Goal: Task Accomplishment & Management: Use online tool/utility

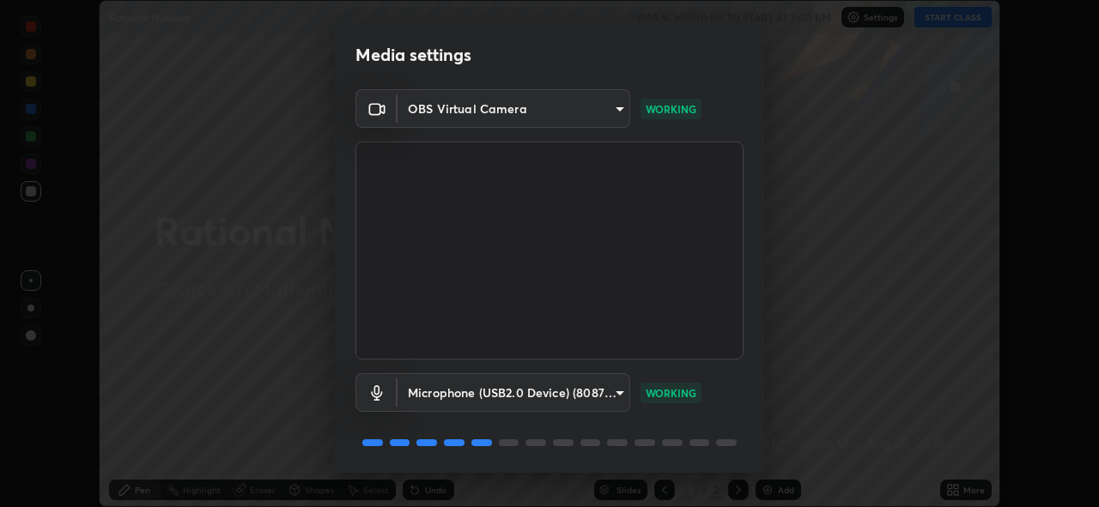
scroll to position [56, 0]
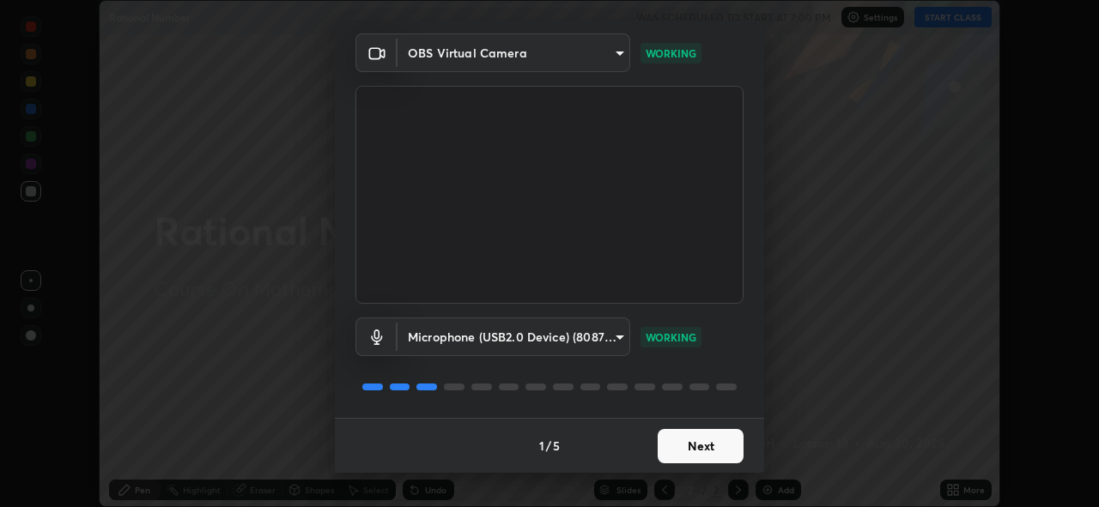
click at [699, 458] on button "Next" at bounding box center [701, 446] width 86 height 34
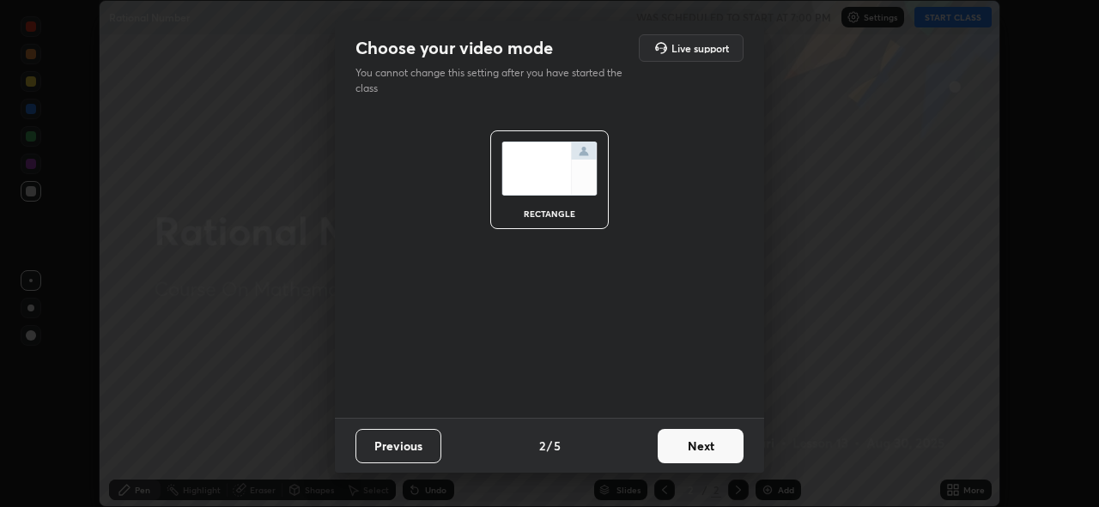
scroll to position [0, 0]
click at [701, 456] on button "Next" at bounding box center [701, 446] width 86 height 34
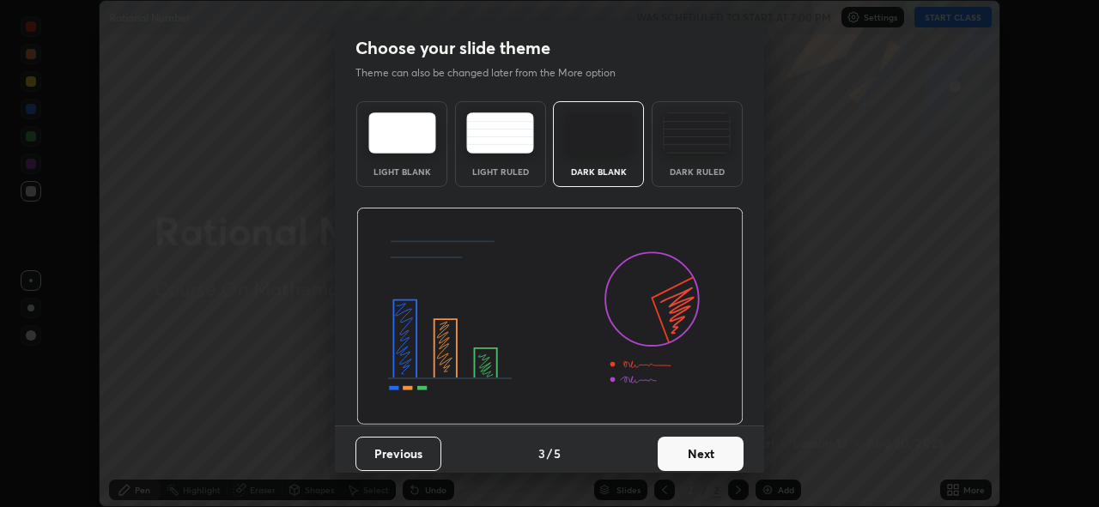
click at [701, 456] on button "Next" at bounding box center [701, 454] width 86 height 34
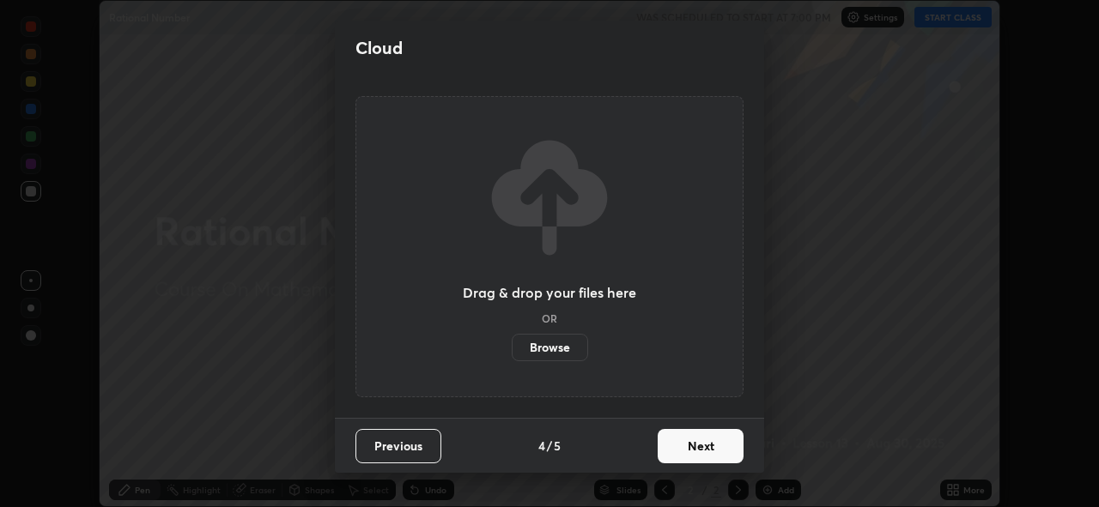
click at [700, 452] on button "Next" at bounding box center [701, 446] width 86 height 34
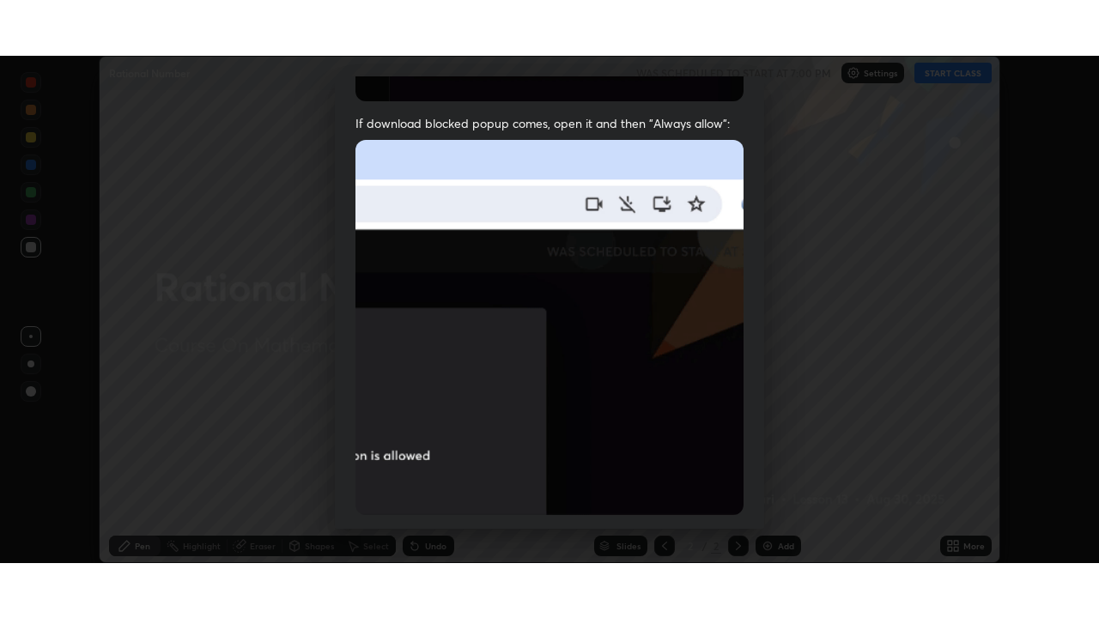
scroll to position [406, 0]
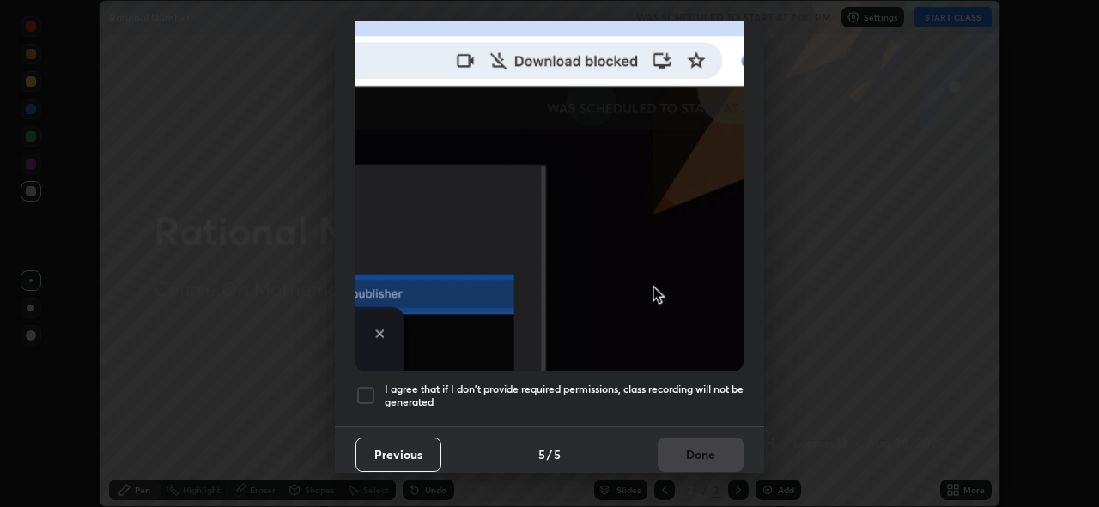
click at [375, 393] on div at bounding box center [365, 395] width 21 height 21
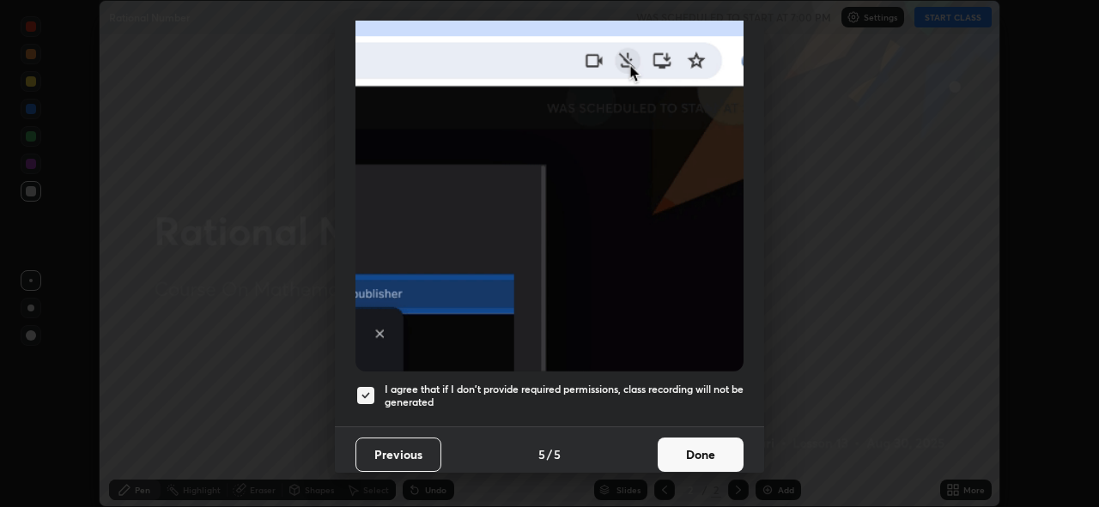
click at [705, 450] on button "Done" at bounding box center [701, 455] width 86 height 34
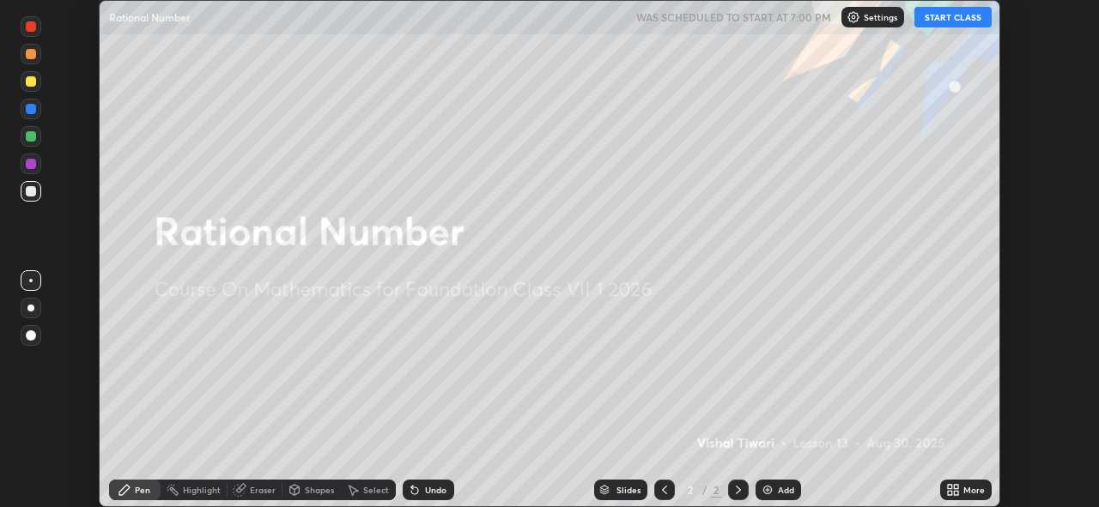
click at [965, 21] on button "START CLASS" at bounding box center [952, 17] width 77 height 21
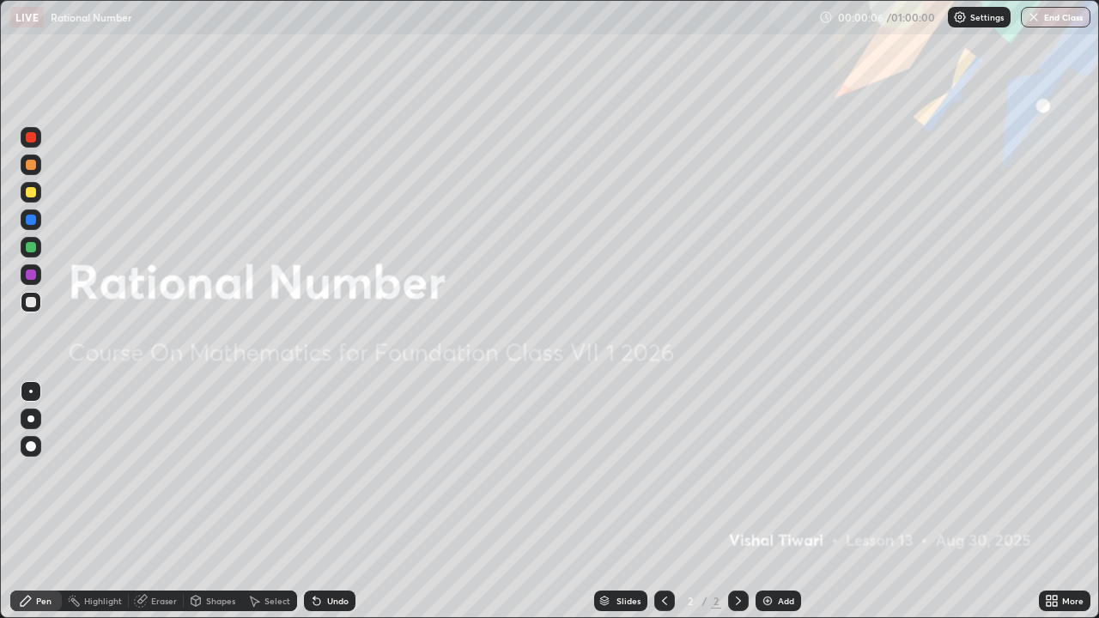
scroll to position [618, 1099]
click at [766, 506] on img at bounding box center [768, 601] width 14 height 14
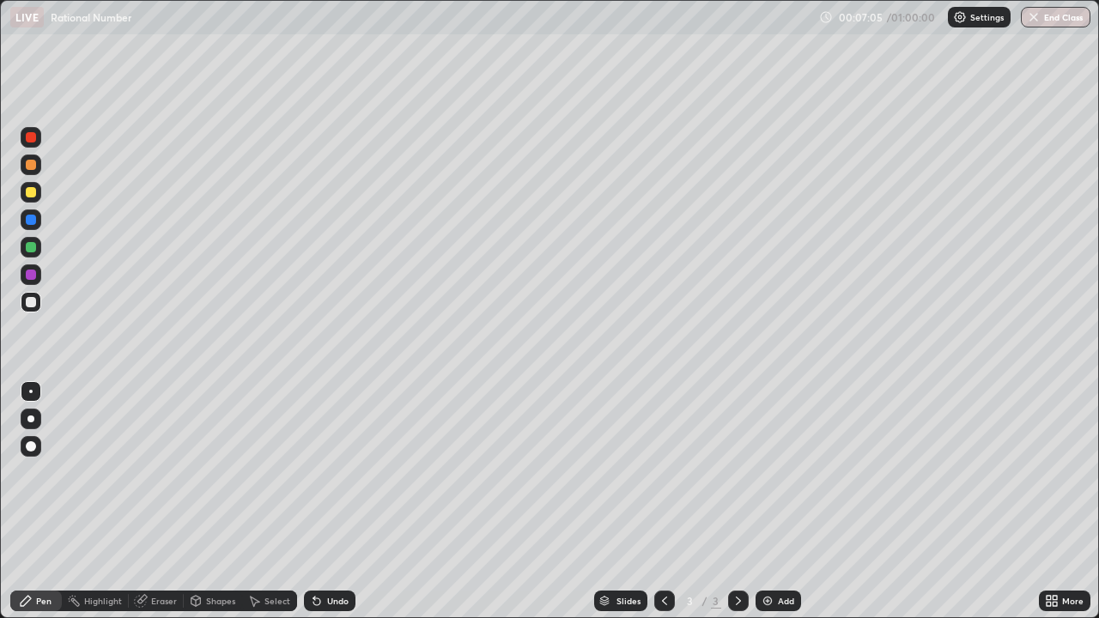
click at [767, 506] on img at bounding box center [768, 601] width 14 height 14
click at [779, 506] on div "Add" at bounding box center [786, 601] width 16 height 9
click at [773, 506] on div "Add" at bounding box center [777, 601] width 45 height 21
click at [775, 506] on div "Add" at bounding box center [777, 601] width 45 height 21
click at [773, 506] on div "Add" at bounding box center [777, 601] width 45 height 21
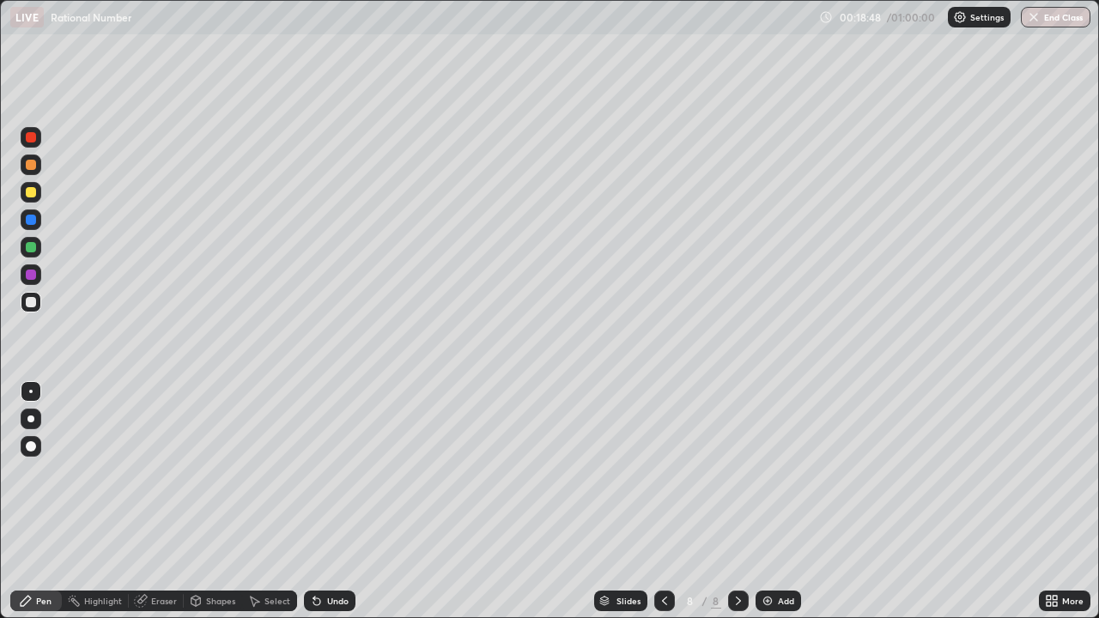
click at [776, 506] on div "Add" at bounding box center [777, 601] width 45 height 21
click at [773, 506] on div "Add" at bounding box center [777, 601] width 45 height 21
click at [779, 506] on div "Add" at bounding box center [786, 601] width 16 height 9
click at [774, 506] on div "Add" at bounding box center [777, 601] width 45 height 21
click at [164, 506] on div "Eraser" at bounding box center [156, 601] width 55 height 21
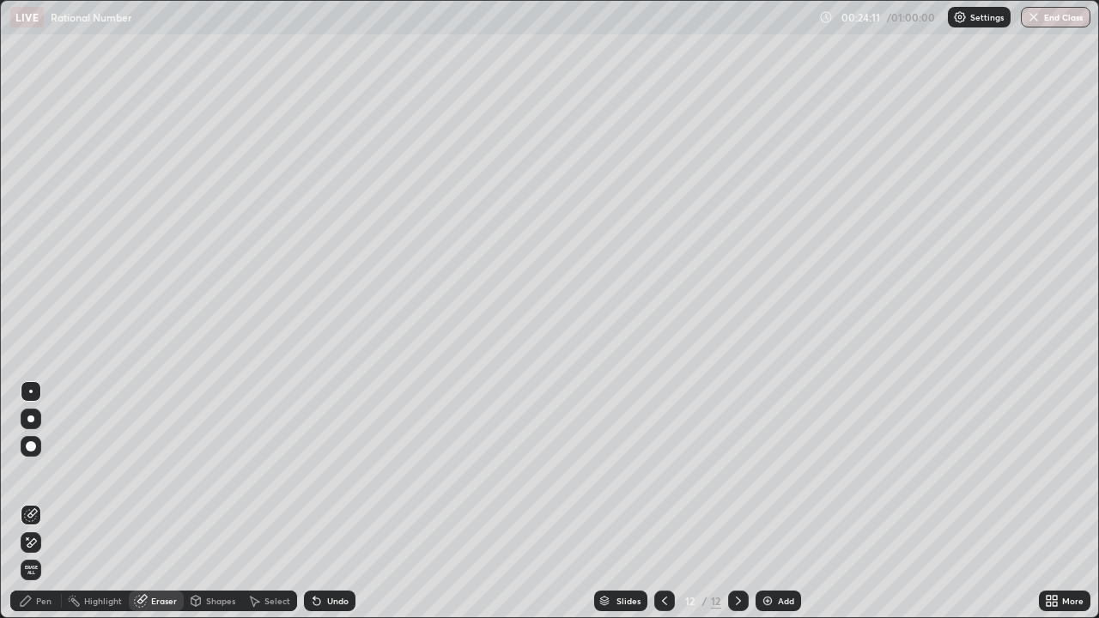
click at [45, 506] on div "Pen" at bounding box center [43, 601] width 15 height 9
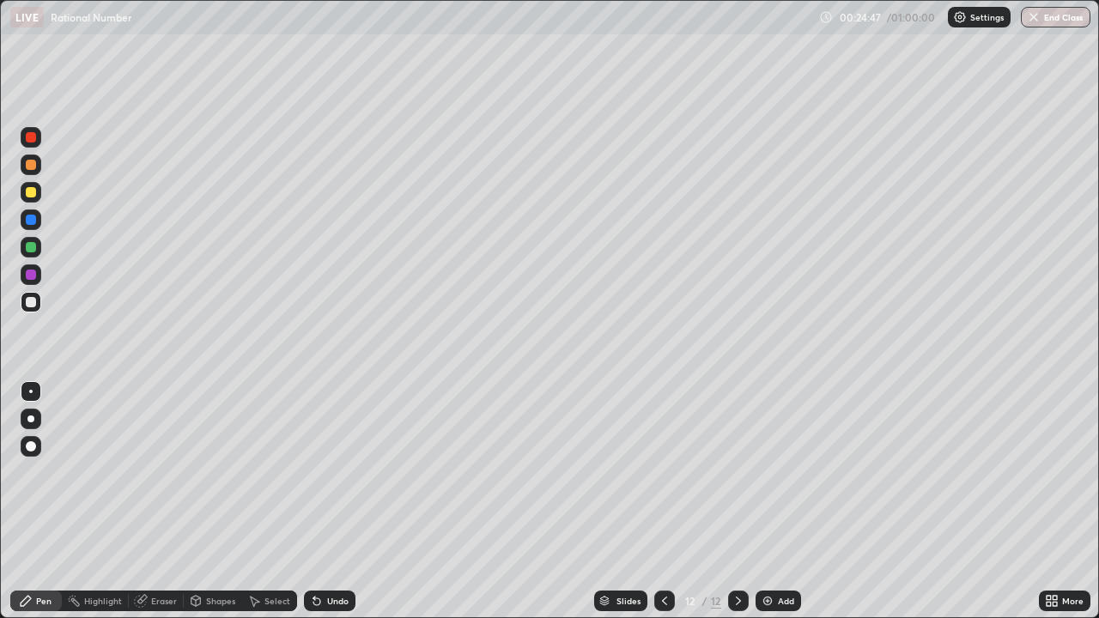
click at [160, 506] on div "Eraser" at bounding box center [156, 601] width 55 height 21
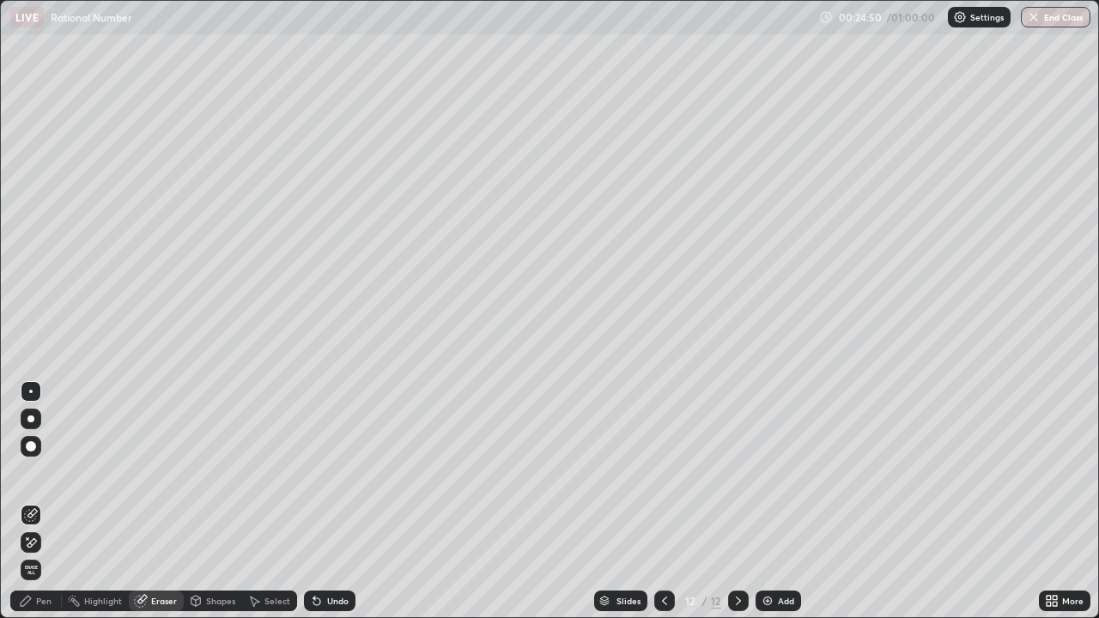
click at [27, 452] on div at bounding box center [31, 446] width 21 height 21
click at [72, 506] on div "Highlight" at bounding box center [95, 601] width 67 height 21
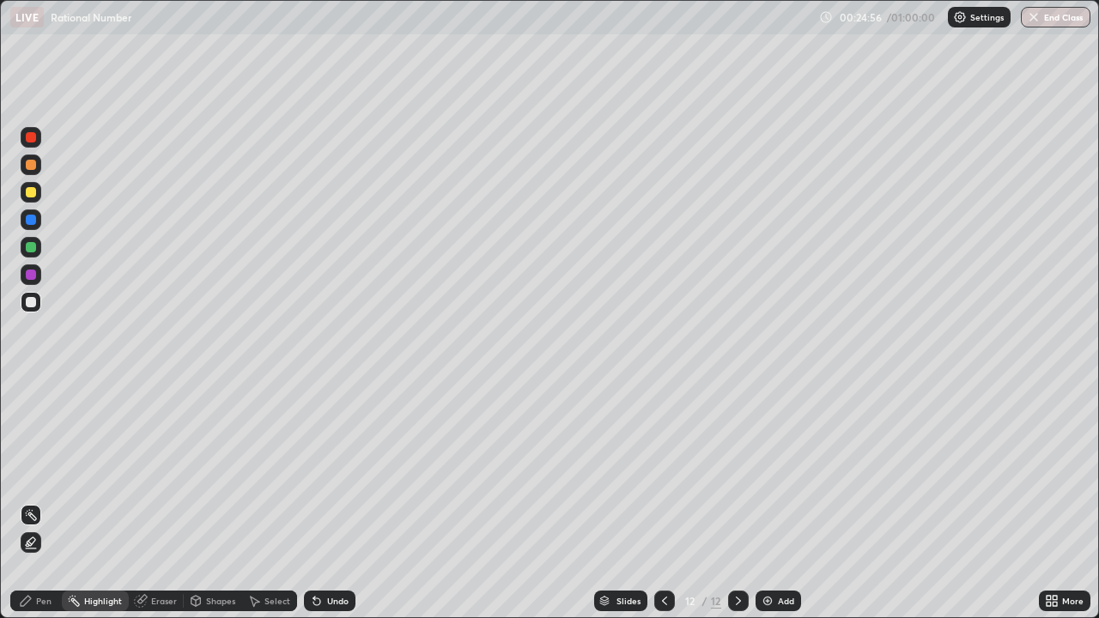
click at [29, 506] on icon at bounding box center [26, 601] width 14 height 14
click at [208, 506] on div "Shapes" at bounding box center [213, 601] width 58 height 21
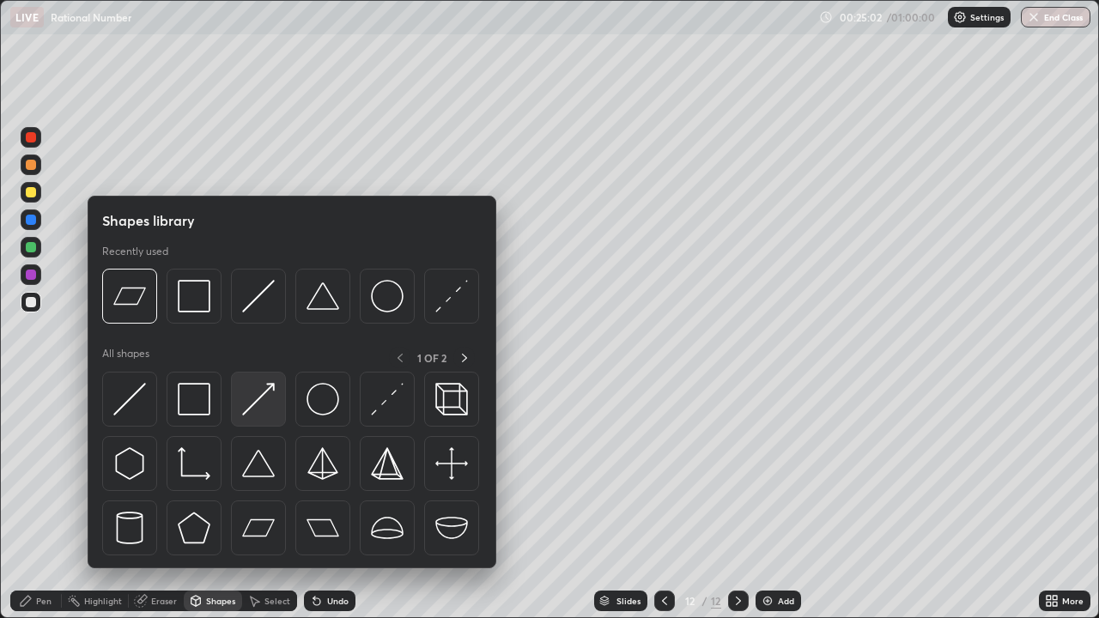
click at [271, 402] on img at bounding box center [258, 399] width 33 height 33
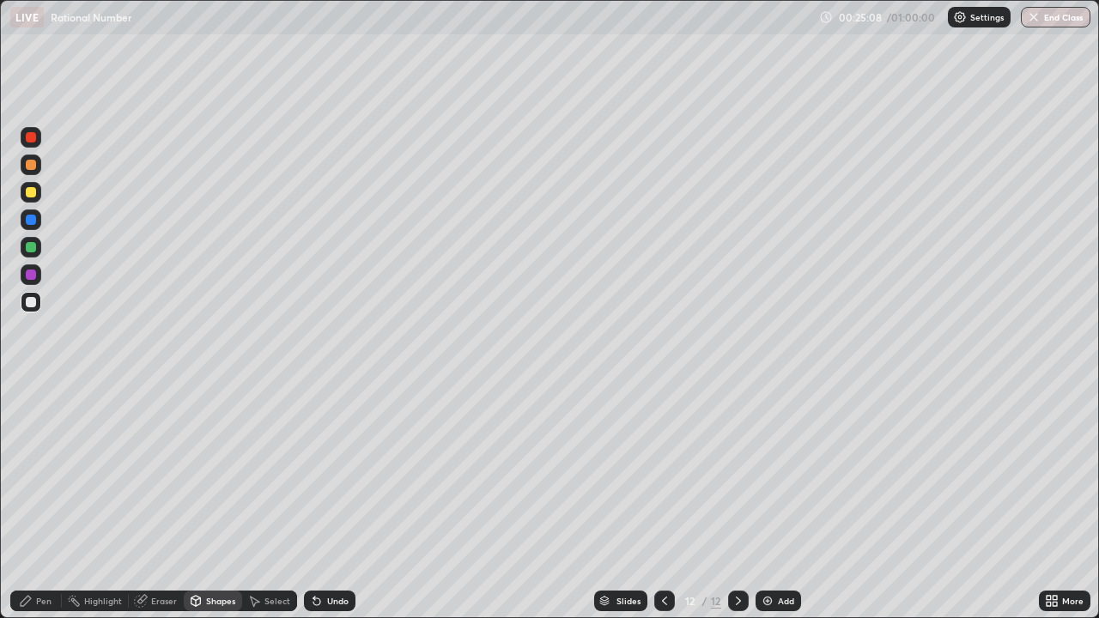
click at [39, 506] on div "Pen" at bounding box center [36, 601] width 52 height 21
click at [112, 506] on div "Highlight" at bounding box center [103, 601] width 38 height 9
click at [143, 506] on icon at bounding box center [140, 601] width 11 height 11
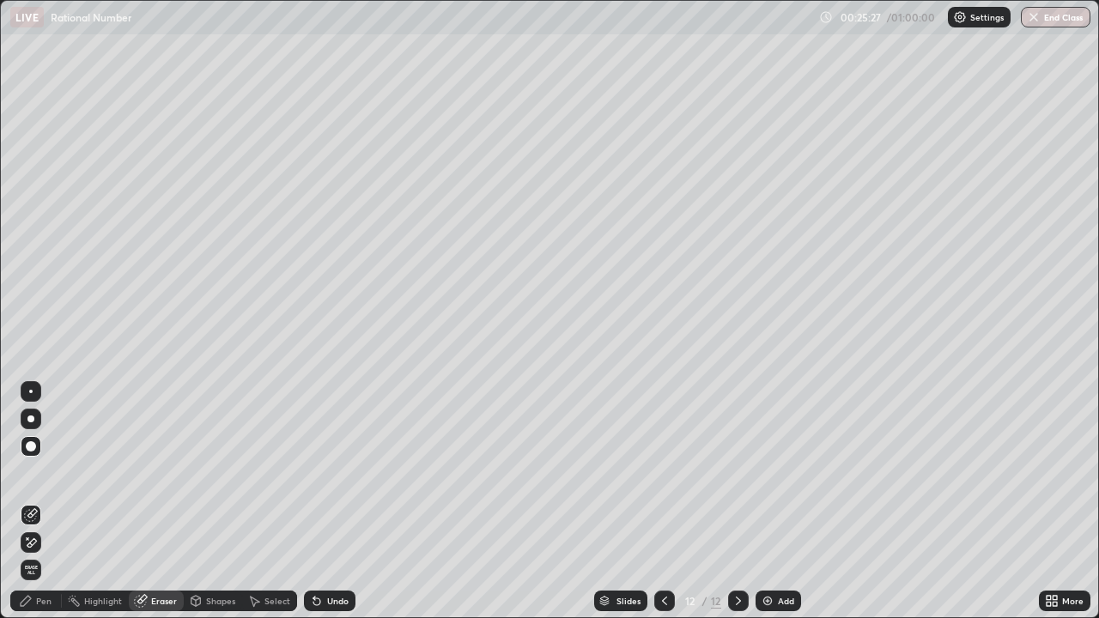
click at [38, 506] on div "Pen" at bounding box center [43, 601] width 15 height 9
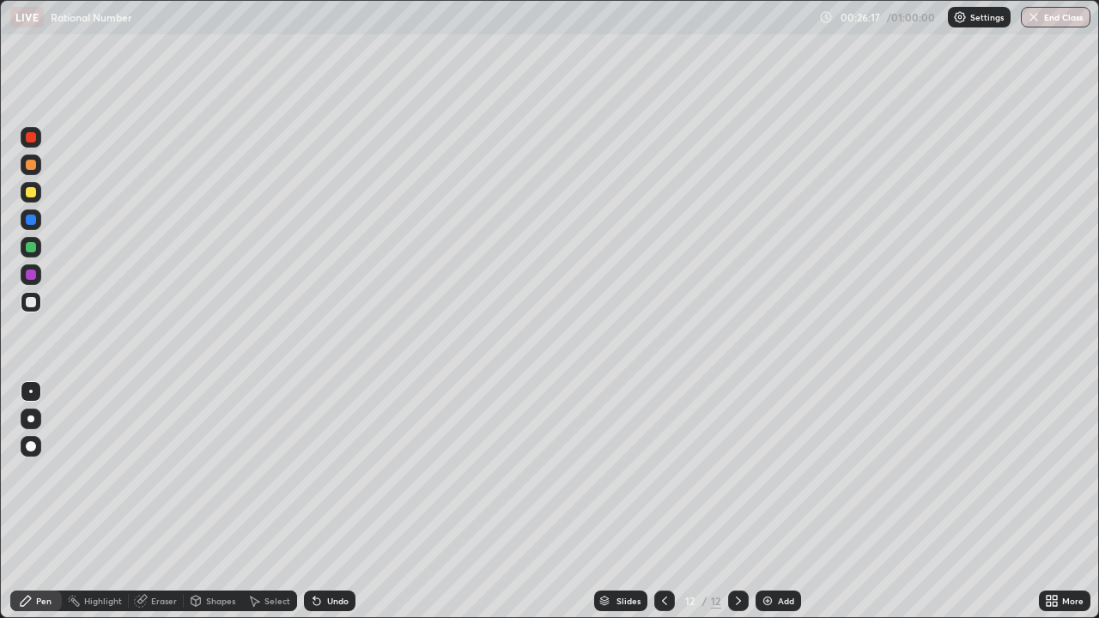
click at [774, 506] on div "Add" at bounding box center [777, 601] width 45 height 21
click at [206, 506] on div "Shapes" at bounding box center [220, 601] width 29 height 9
click at [215, 506] on div "Shapes" at bounding box center [220, 601] width 29 height 9
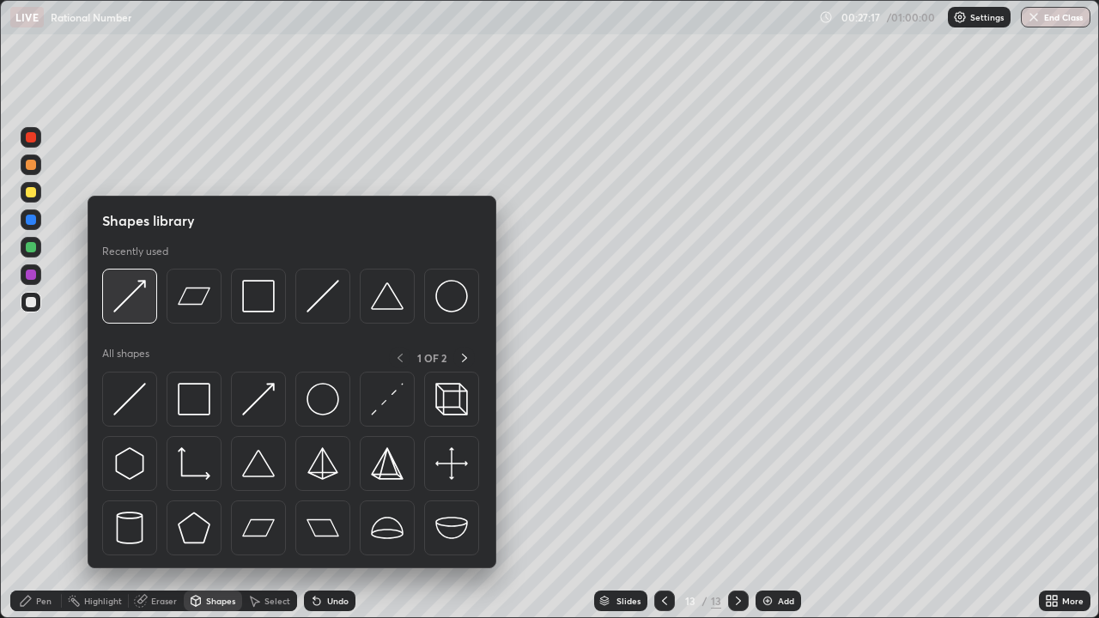
click at [131, 295] on img at bounding box center [129, 296] width 33 height 33
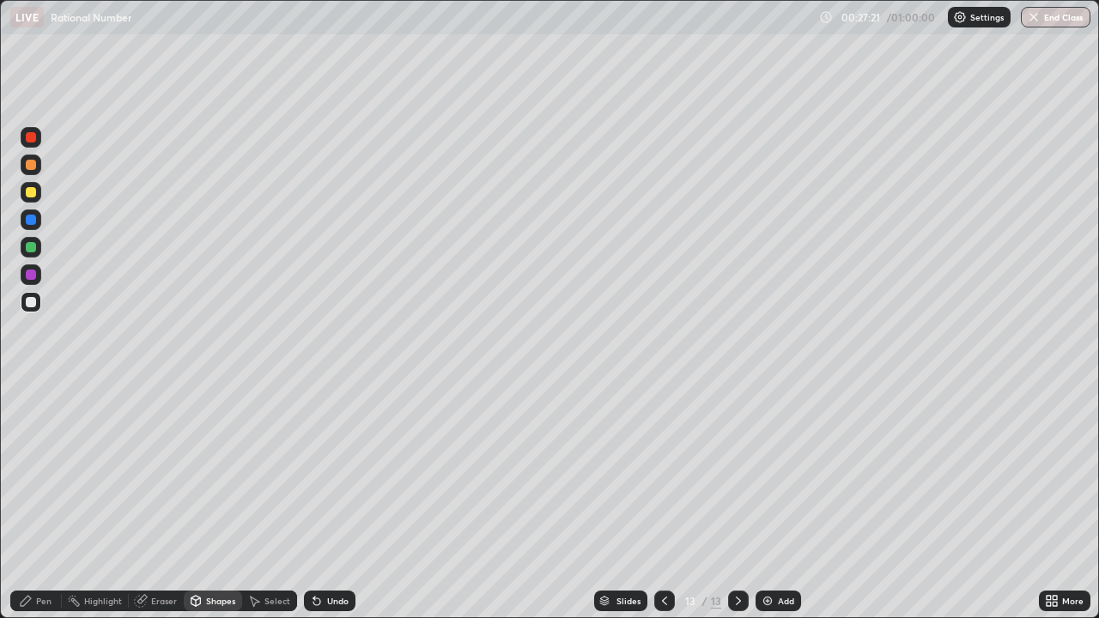
click at [34, 506] on div "Pen" at bounding box center [36, 601] width 52 height 21
click at [151, 506] on div "Eraser" at bounding box center [164, 601] width 26 height 9
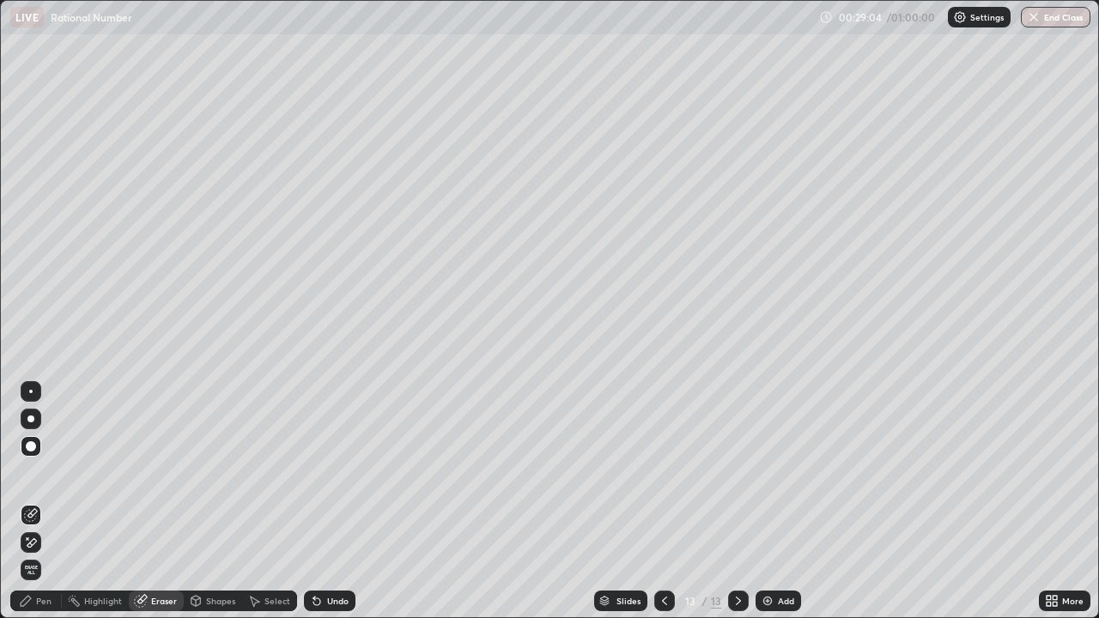
click at [40, 506] on div "Pen" at bounding box center [43, 601] width 15 height 9
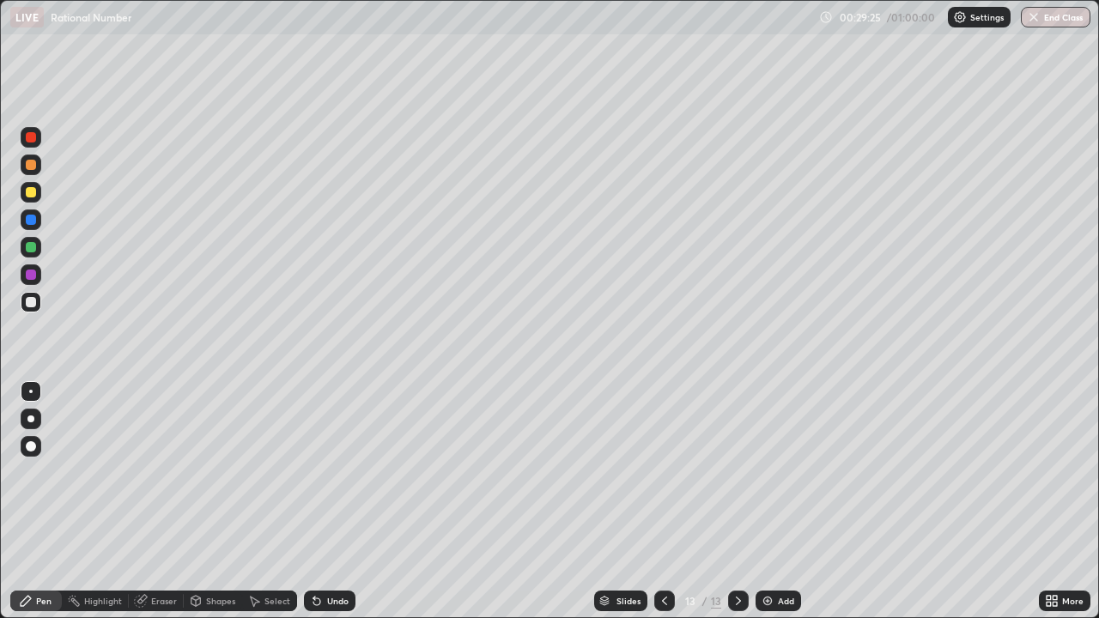
click at [773, 506] on div "Add" at bounding box center [777, 601] width 45 height 21
click at [159, 506] on div "Eraser" at bounding box center [164, 601] width 26 height 9
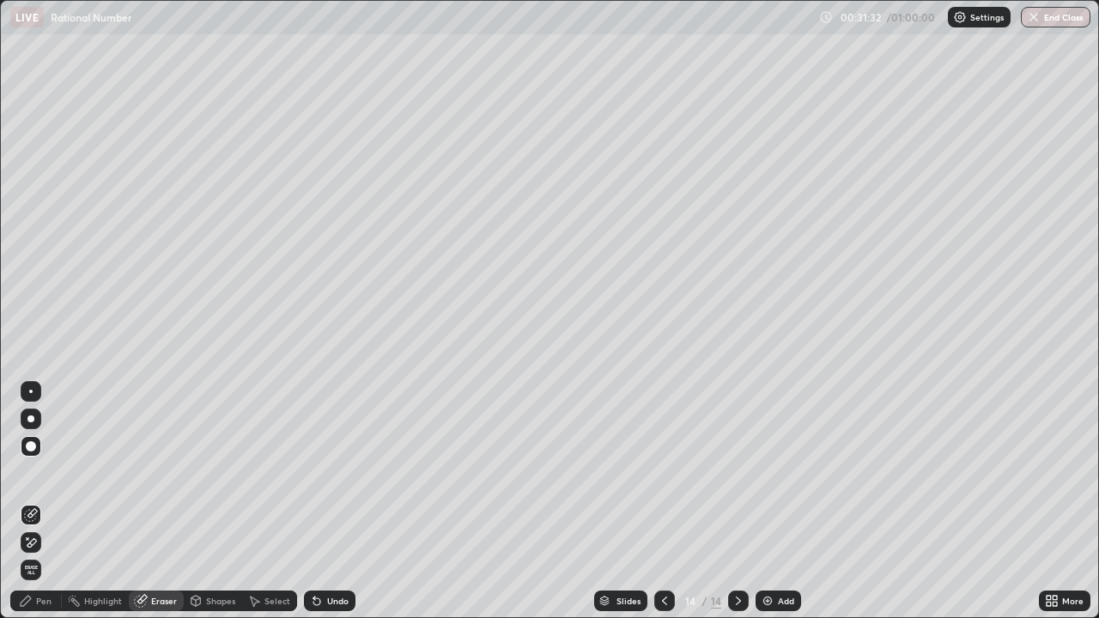
click at [33, 506] on icon at bounding box center [26, 601] width 14 height 14
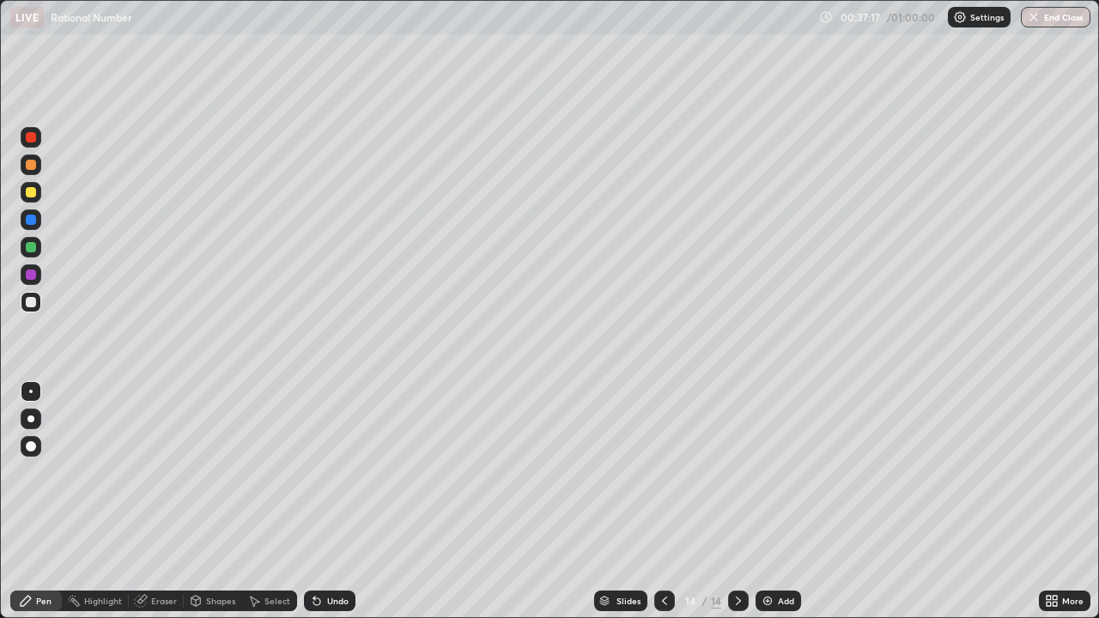
click at [160, 506] on div "Eraser" at bounding box center [164, 601] width 26 height 9
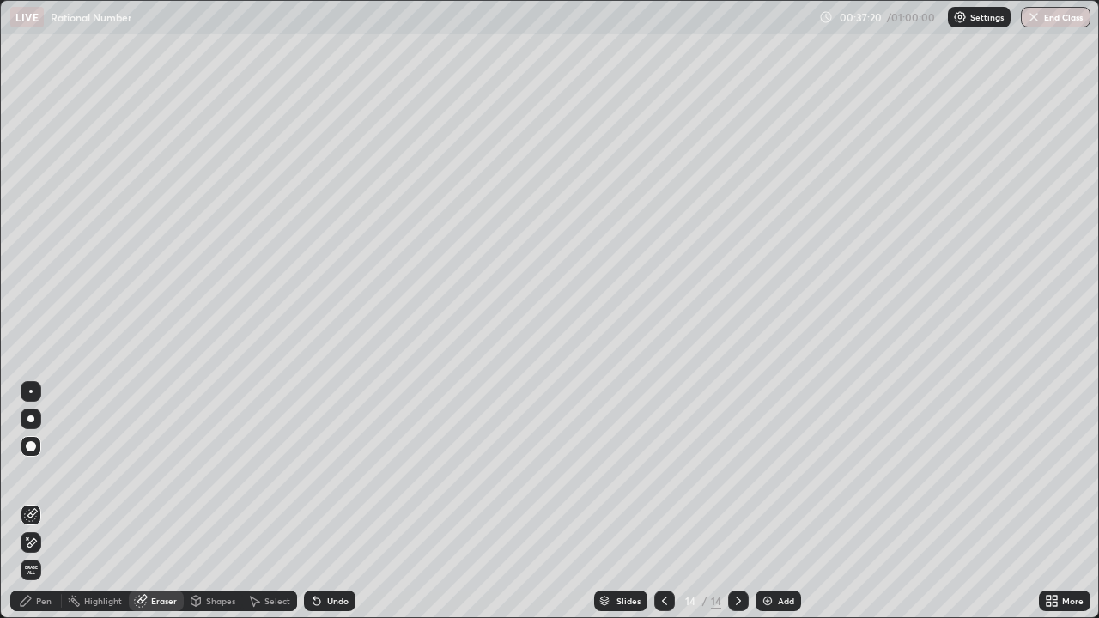
click at [45, 506] on div "Pen" at bounding box center [43, 601] width 15 height 9
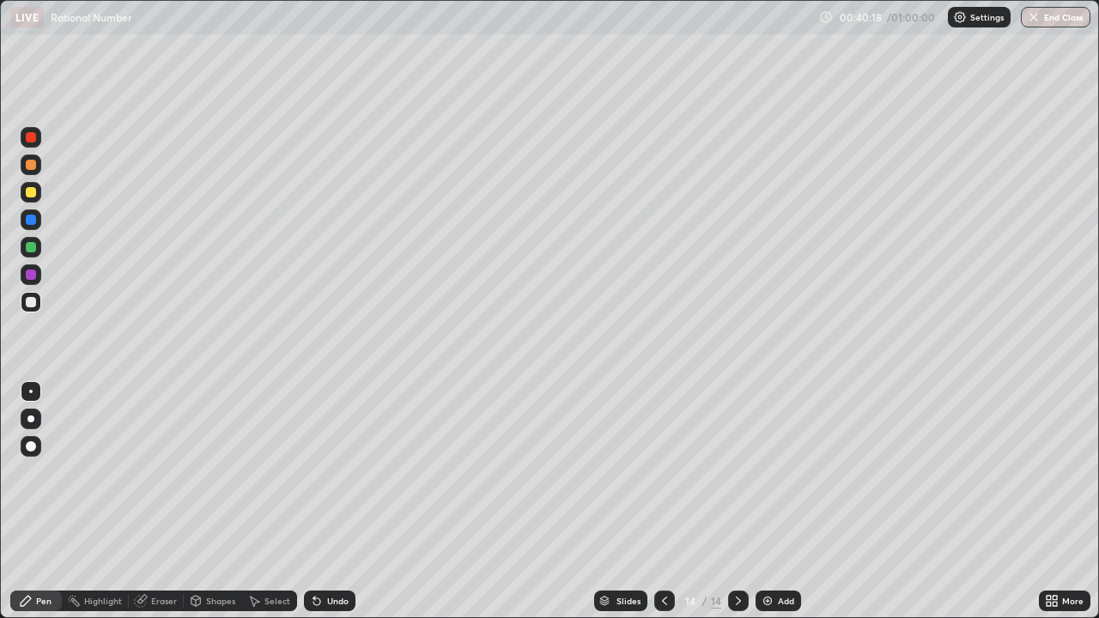
click at [772, 506] on img at bounding box center [768, 601] width 14 height 14
click at [779, 506] on div "Add" at bounding box center [786, 601] width 16 height 9
click at [772, 506] on img at bounding box center [768, 601] width 14 height 14
click at [781, 506] on div "Add" at bounding box center [786, 601] width 16 height 9
click at [161, 506] on div "Eraser" at bounding box center [164, 601] width 26 height 9
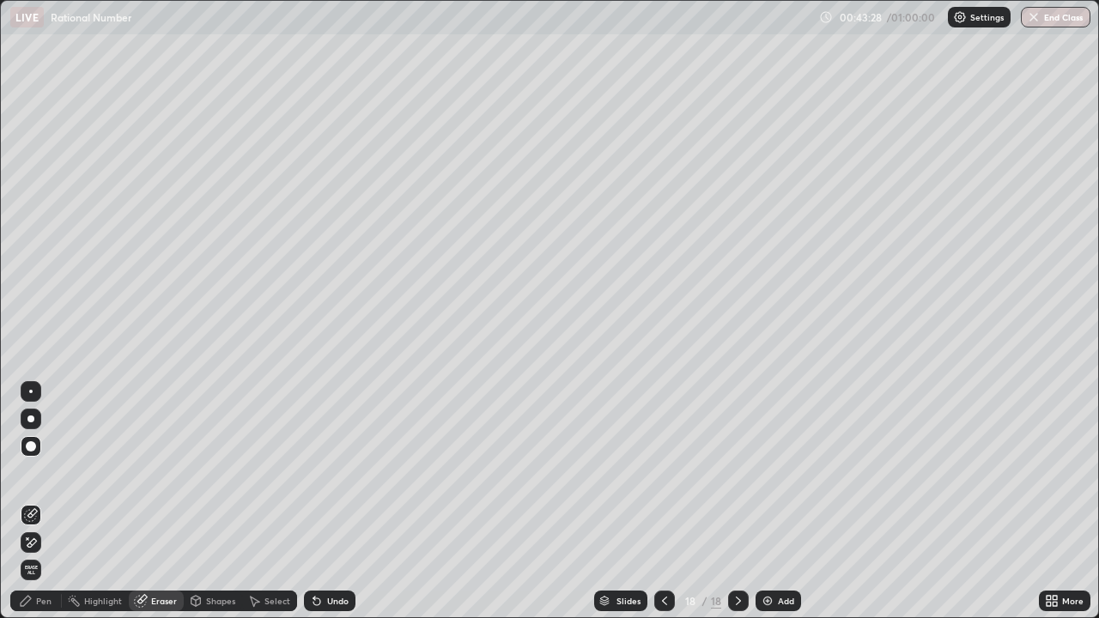
click at [40, 506] on div "Pen" at bounding box center [43, 601] width 15 height 9
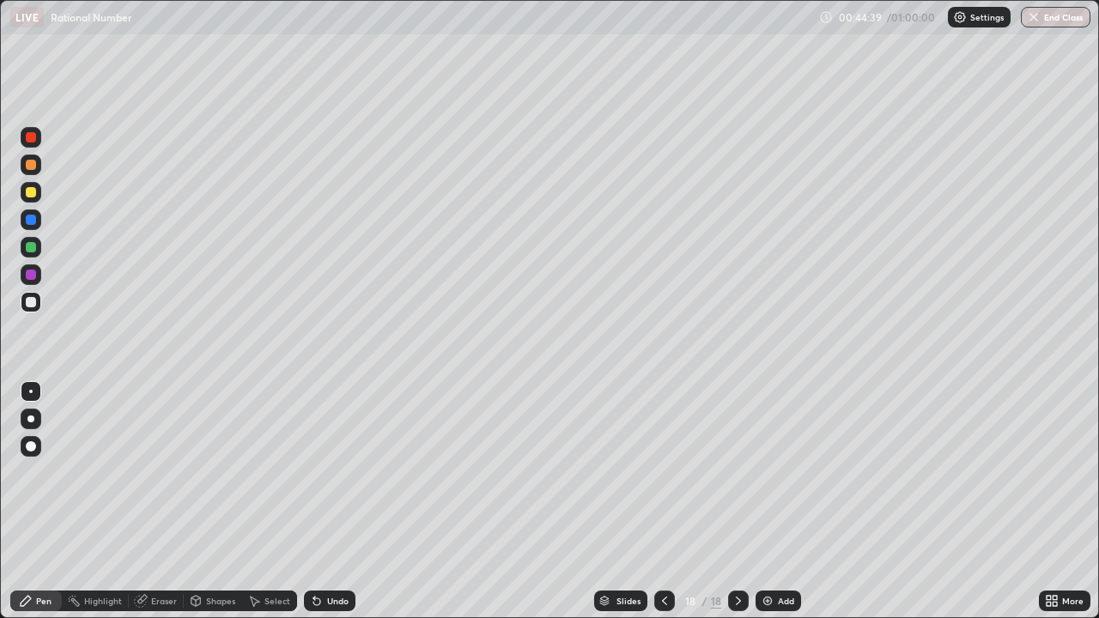
click at [157, 506] on div "Eraser" at bounding box center [164, 601] width 26 height 9
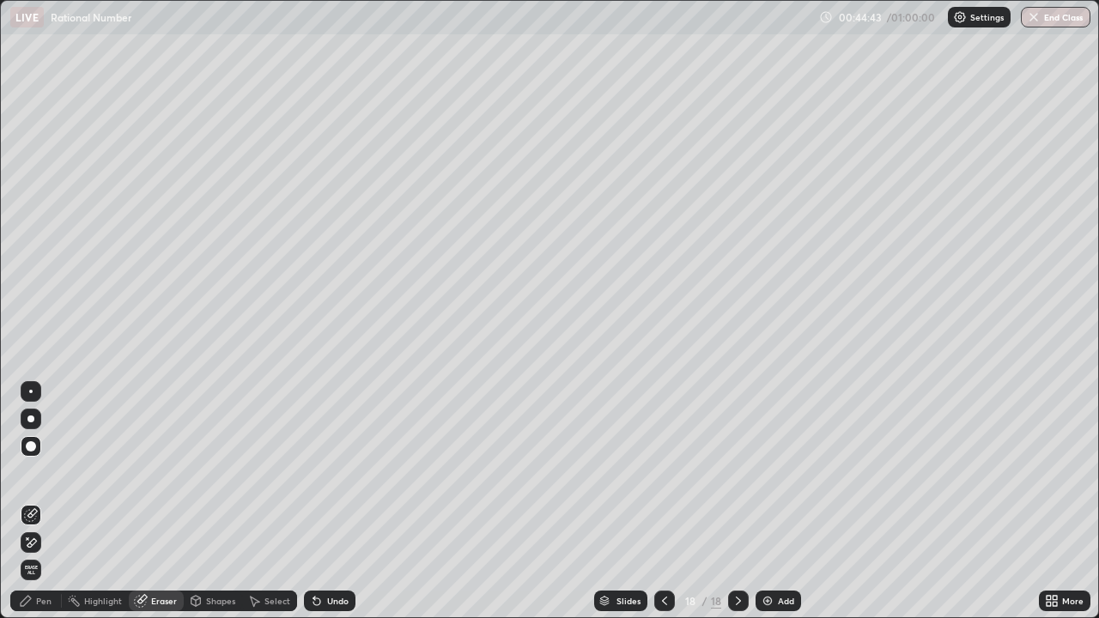
click at [778, 506] on div "Add" at bounding box center [786, 601] width 16 height 9
click at [40, 506] on div "Pen" at bounding box center [43, 601] width 15 height 9
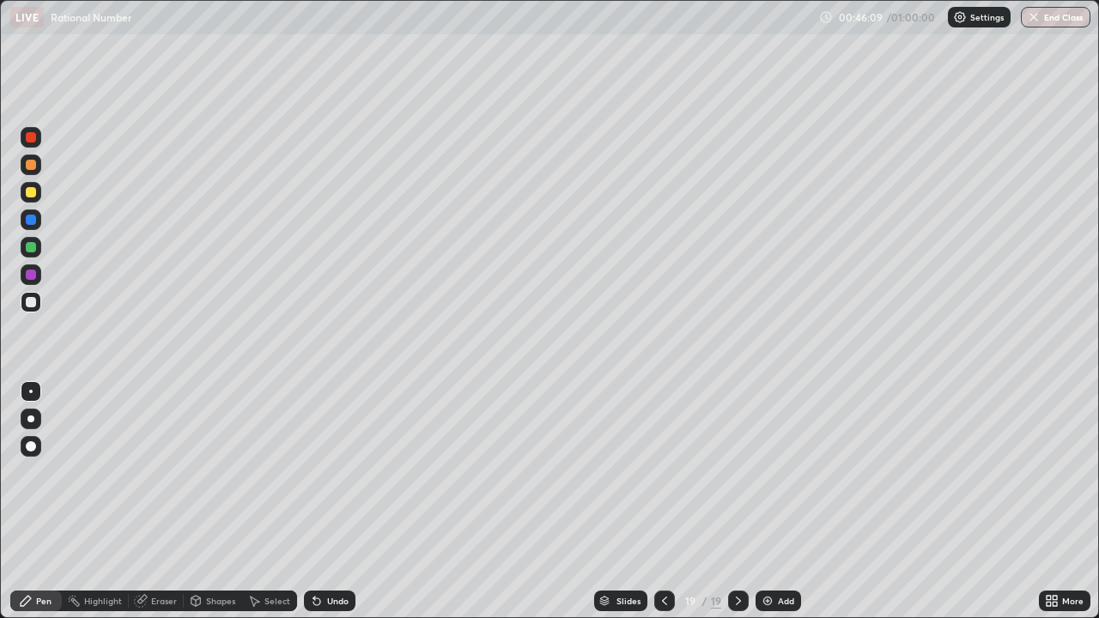
click at [771, 506] on img at bounding box center [768, 601] width 14 height 14
click at [789, 506] on div "Add" at bounding box center [787, 601] width 16 height 9
click at [781, 506] on div "Add" at bounding box center [777, 601] width 45 height 21
click at [773, 506] on div "Add" at bounding box center [777, 601] width 45 height 21
click at [30, 270] on div at bounding box center [31, 275] width 10 height 10
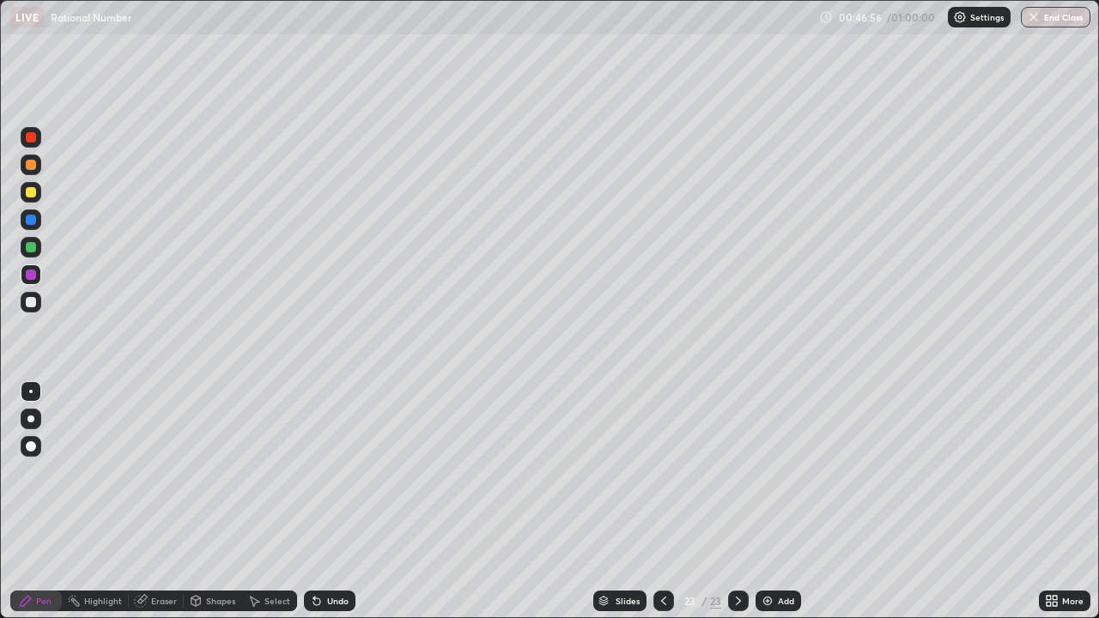
click at [32, 447] on div at bounding box center [31, 446] width 10 height 10
click at [32, 249] on div at bounding box center [31, 247] width 10 height 10
click at [786, 506] on div "Add" at bounding box center [786, 601] width 16 height 9
click at [781, 506] on div "Add" at bounding box center [777, 601] width 45 height 21
click at [779, 506] on div "Add" at bounding box center [777, 601] width 45 height 21
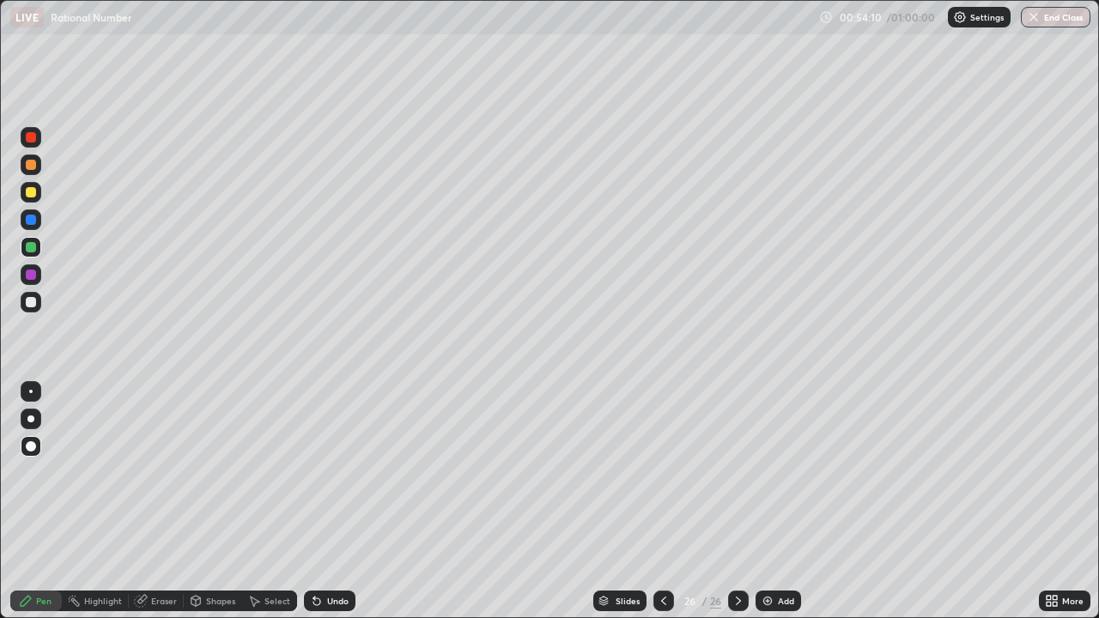
click at [662, 506] on icon at bounding box center [664, 601] width 14 height 14
click at [737, 506] on icon at bounding box center [738, 601] width 14 height 14
click at [774, 506] on div "Add" at bounding box center [777, 601] width 45 height 21
click at [780, 506] on div "Add" at bounding box center [786, 601] width 16 height 9
click at [778, 506] on div "Add" at bounding box center [786, 601] width 16 height 9
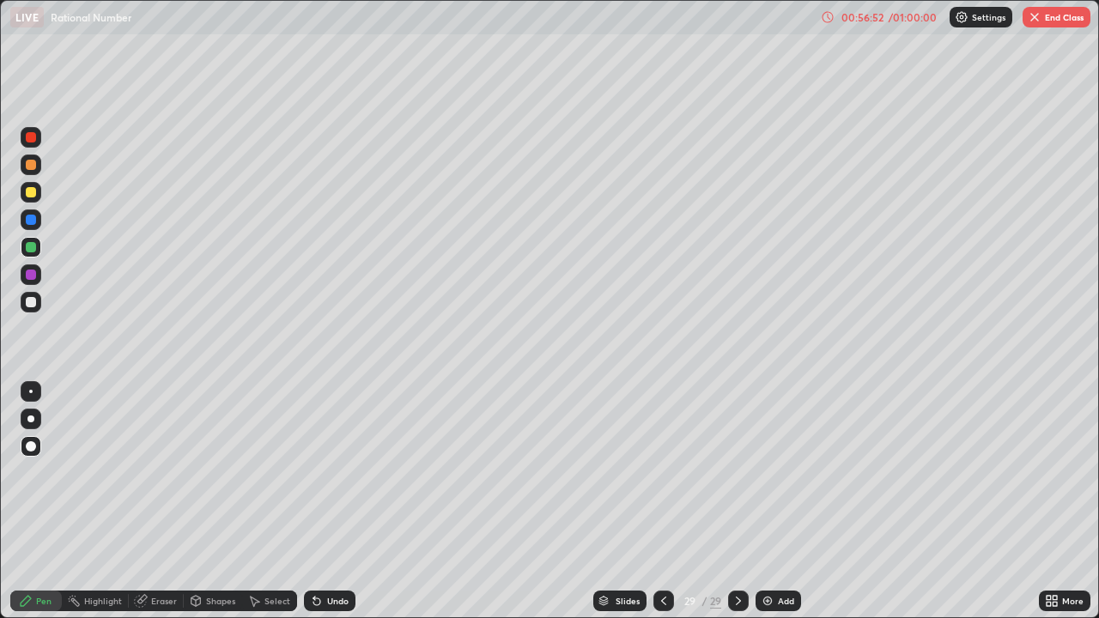
click at [776, 506] on div "Add" at bounding box center [777, 601] width 45 height 21
click at [773, 506] on div "Add" at bounding box center [778, 601] width 45 height 21
click at [770, 506] on img at bounding box center [768, 601] width 14 height 14
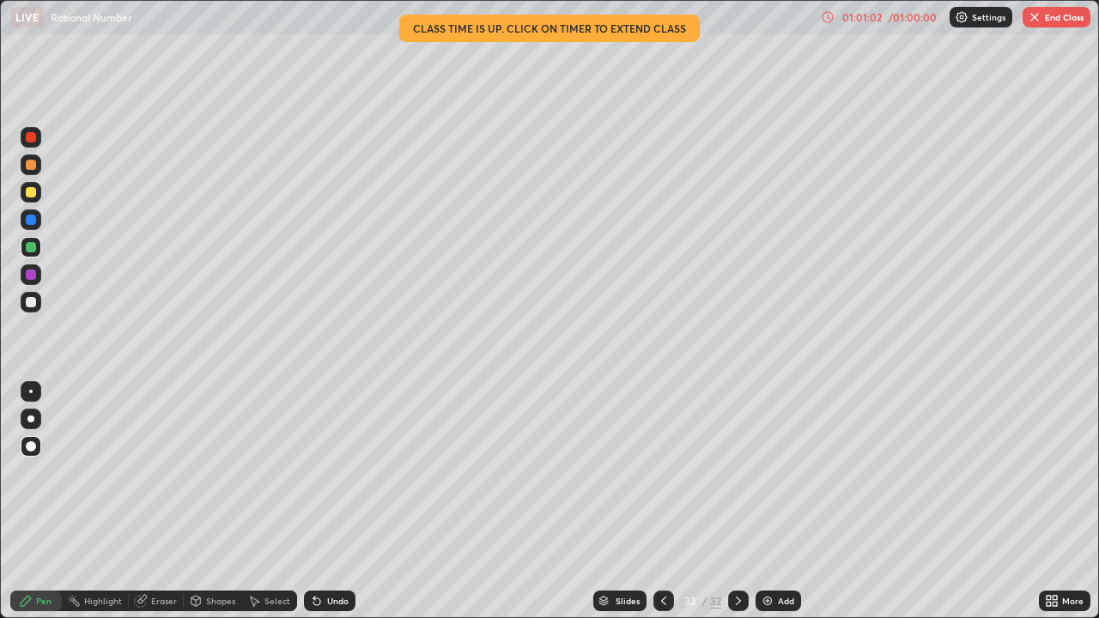
click at [1058, 17] on button "End Class" at bounding box center [1056, 17] width 68 height 21
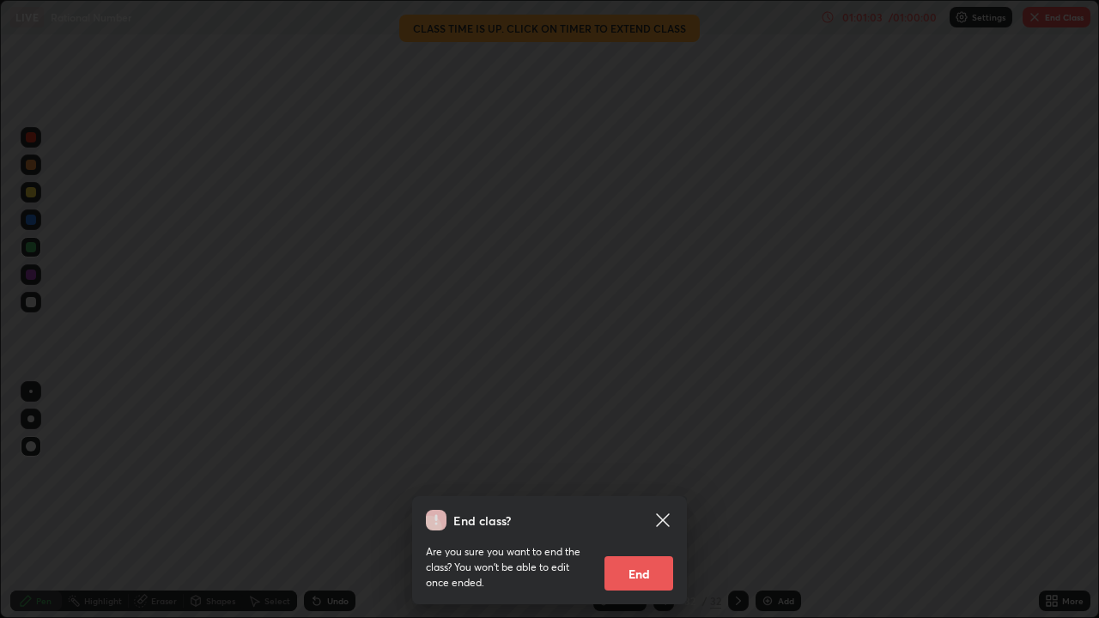
click at [664, 506] on icon at bounding box center [662, 519] width 13 height 13
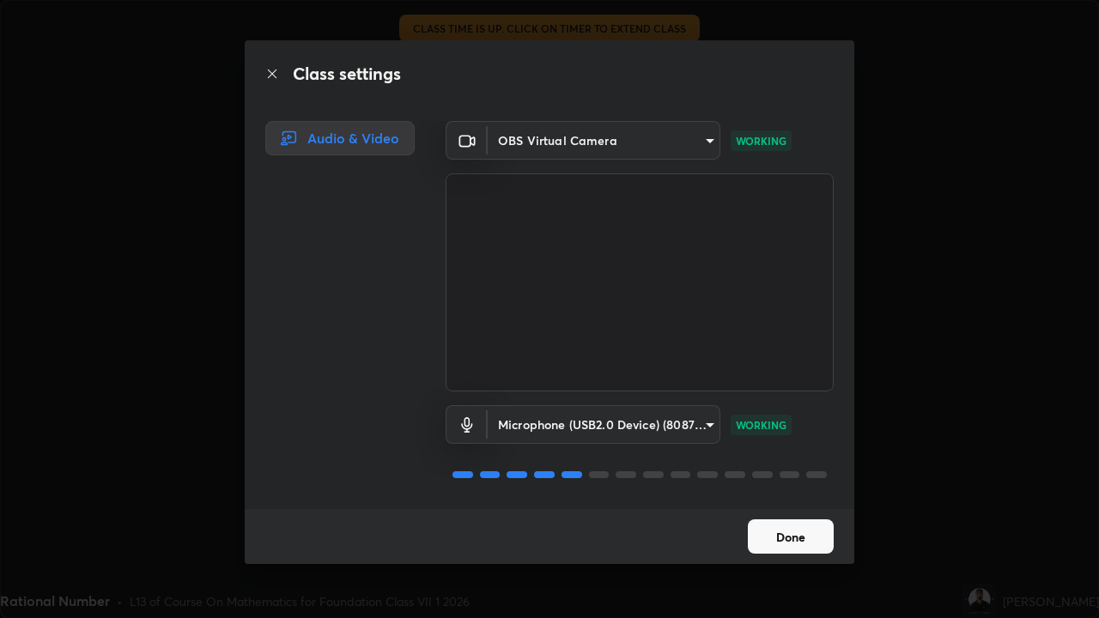
click at [775, 506] on button "Done" at bounding box center [791, 536] width 86 height 34
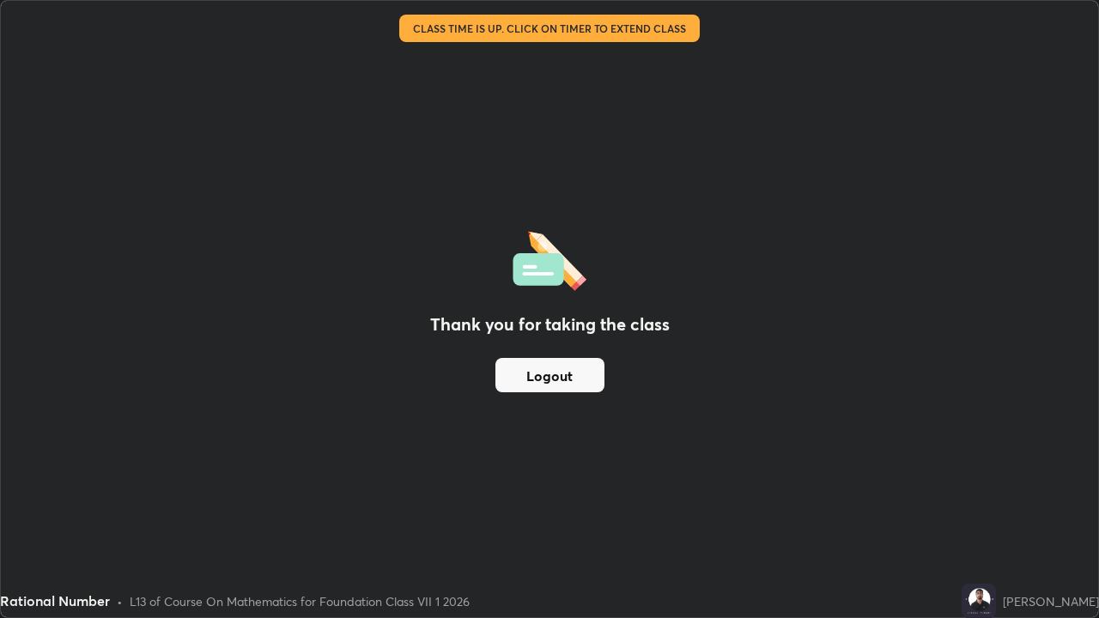
click at [578, 379] on button "Logout" at bounding box center [549, 375] width 109 height 34
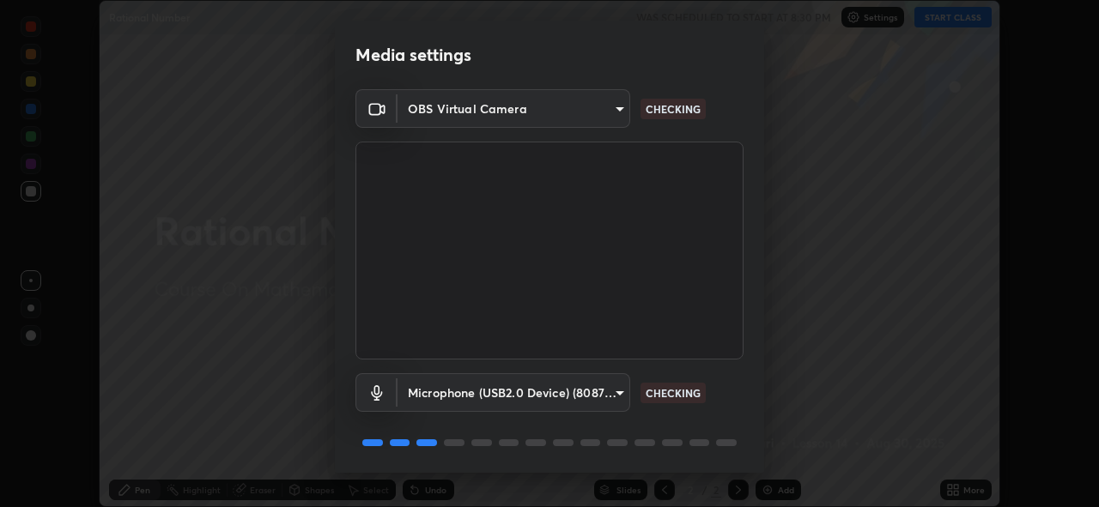
scroll to position [56, 0]
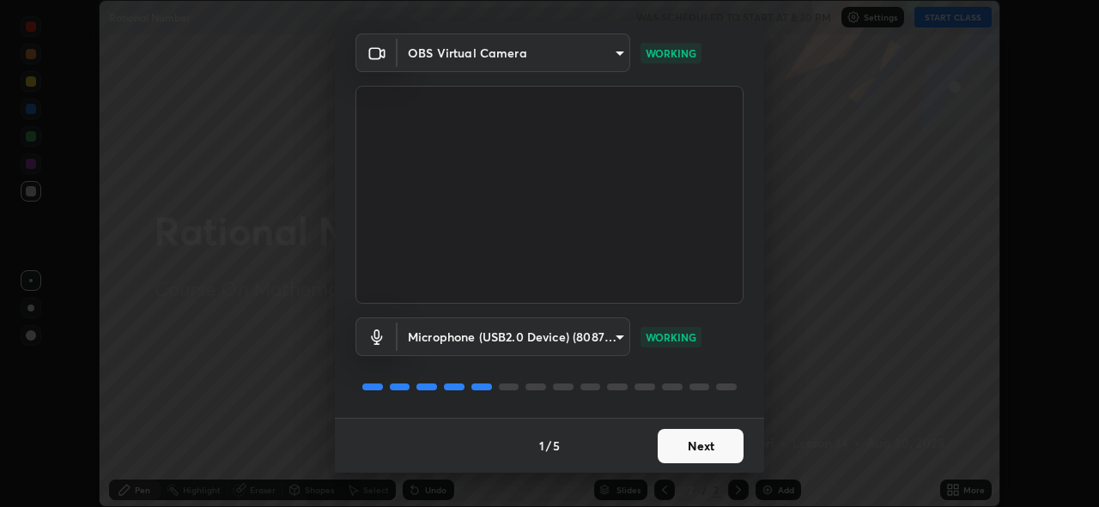
click at [720, 446] on button "Next" at bounding box center [701, 446] width 86 height 34
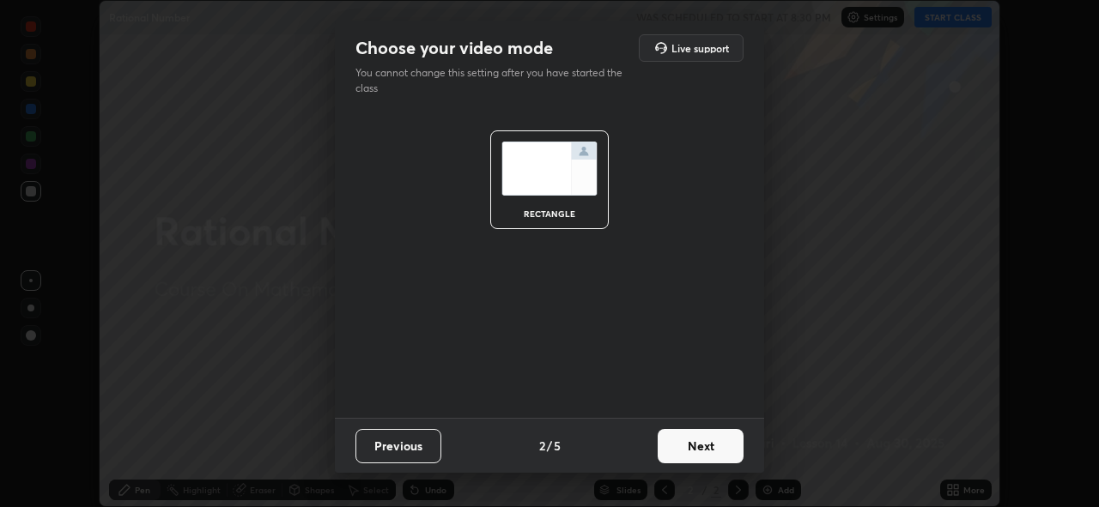
scroll to position [0, 0]
click at [709, 452] on button "Next" at bounding box center [701, 446] width 86 height 34
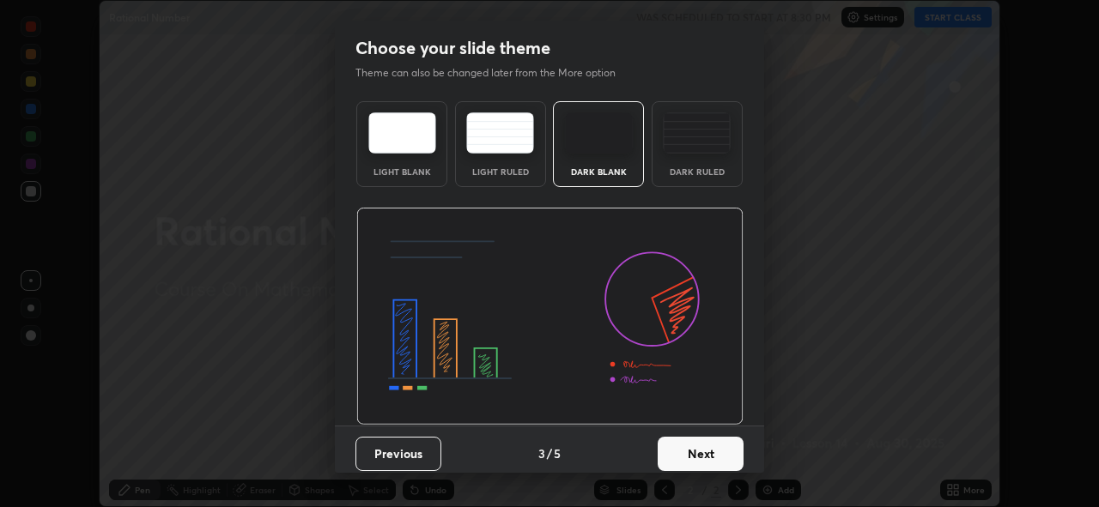
click at [709, 452] on button "Next" at bounding box center [701, 454] width 86 height 34
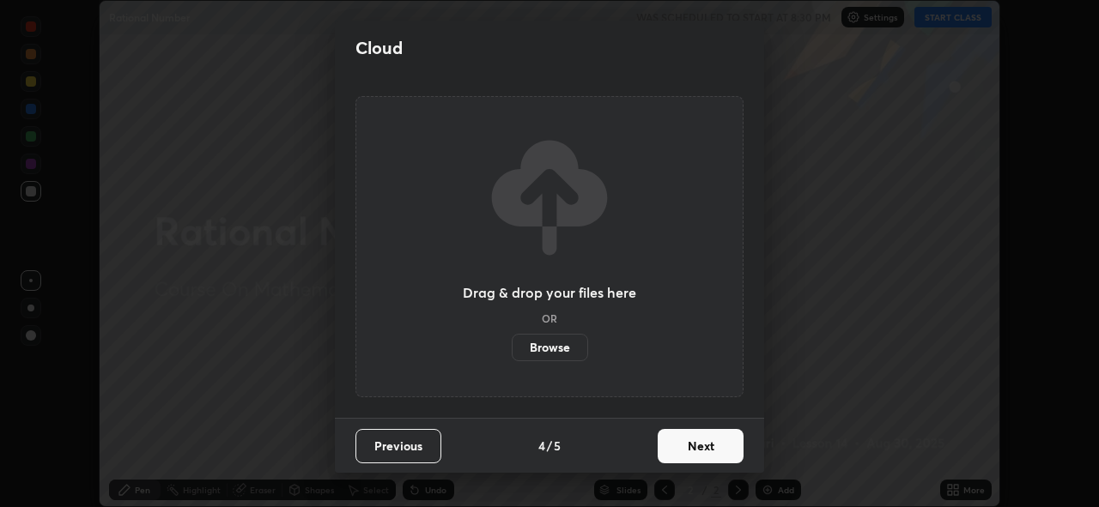
click at [708, 448] on button "Next" at bounding box center [701, 446] width 86 height 34
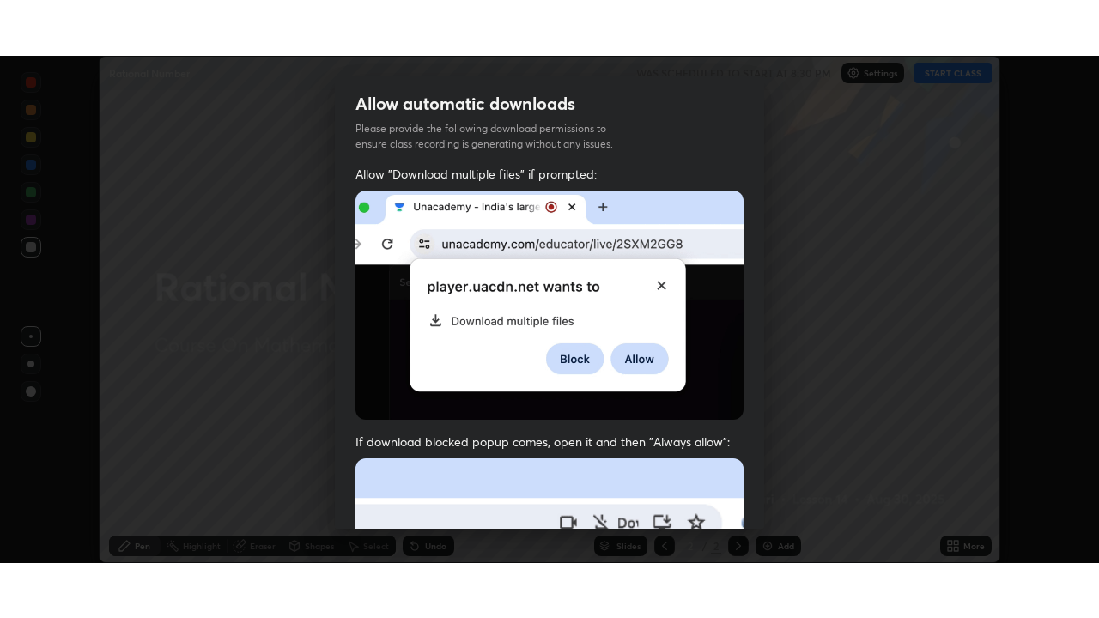
scroll to position [406, 0]
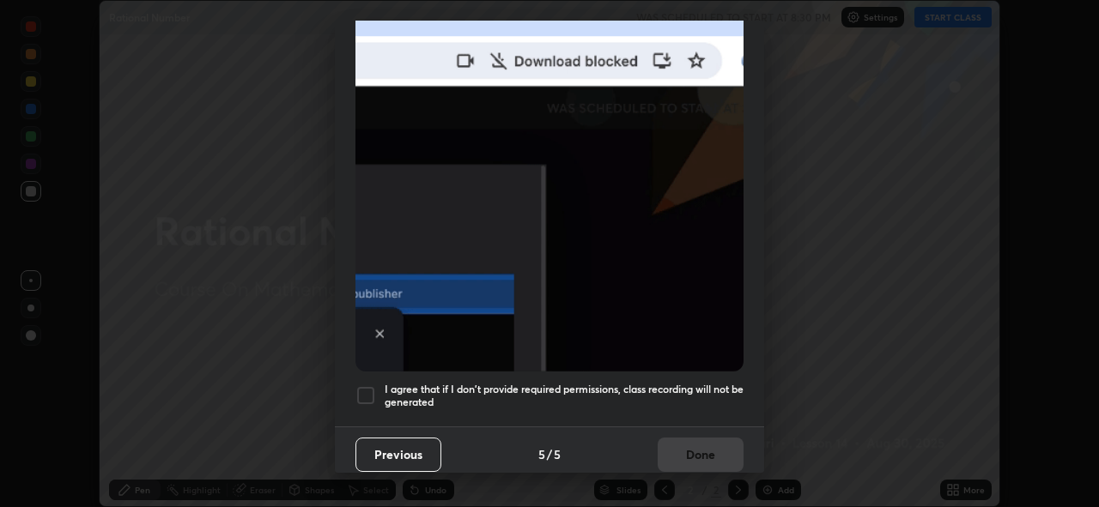
click at [370, 385] on div at bounding box center [365, 395] width 21 height 21
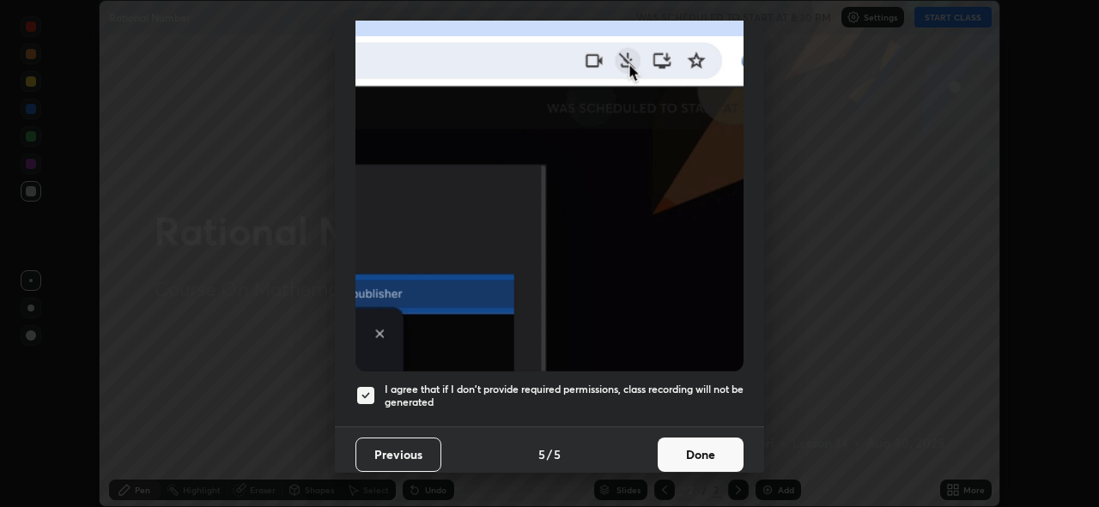
click at [704, 450] on button "Done" at bounding box center [701, 455] width 86 height 34
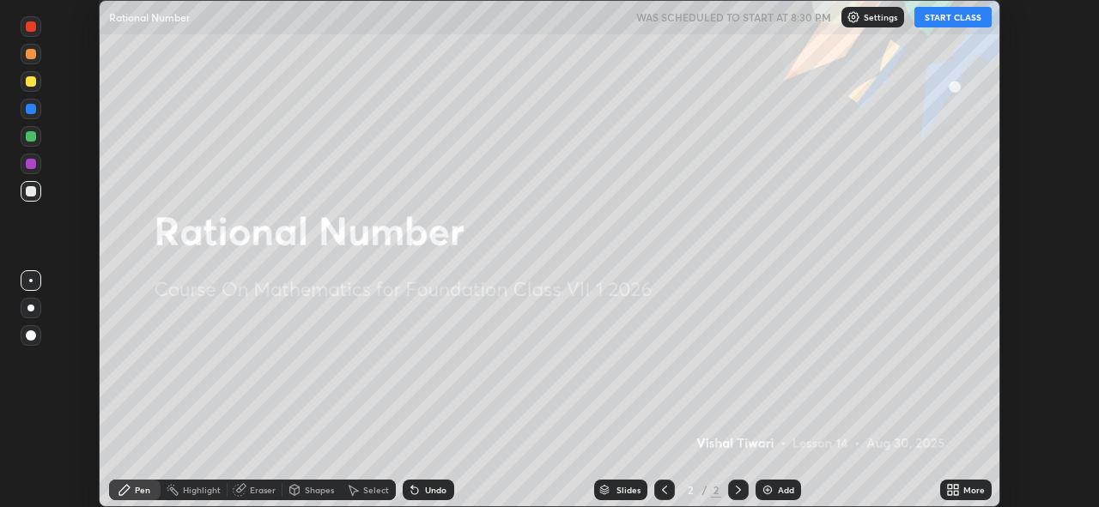
click at [955, 19] on button "START CLASS" at bounding box center [952, 17] width 77 height 21
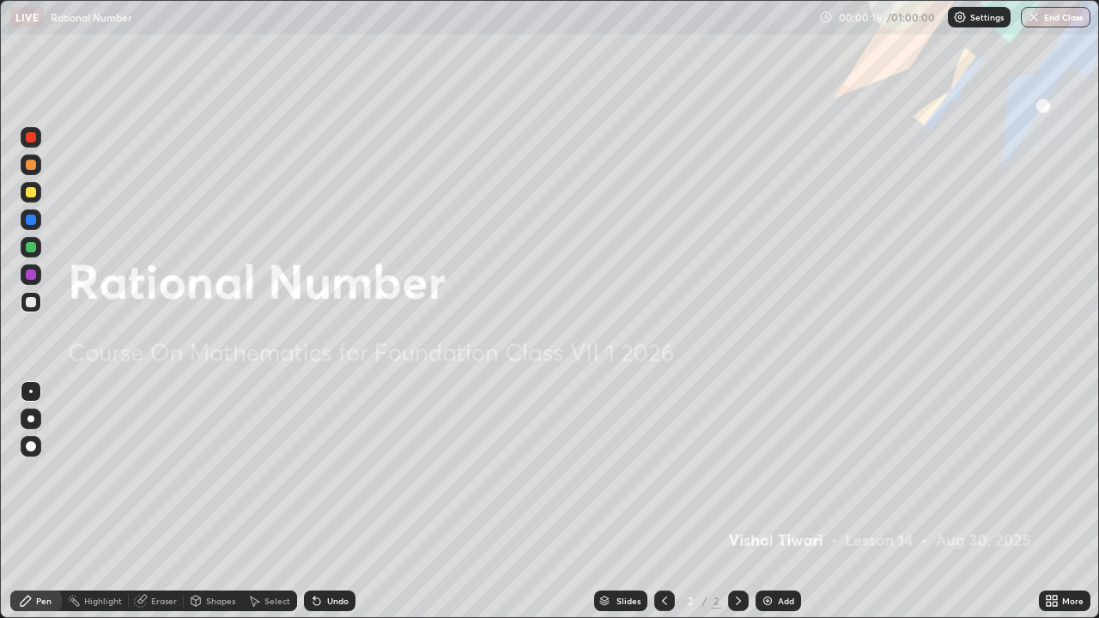
scroll to position [618, 1099]
click at [778, 506] on div "Add" at bounding box center [786, 601] width 16 height 9
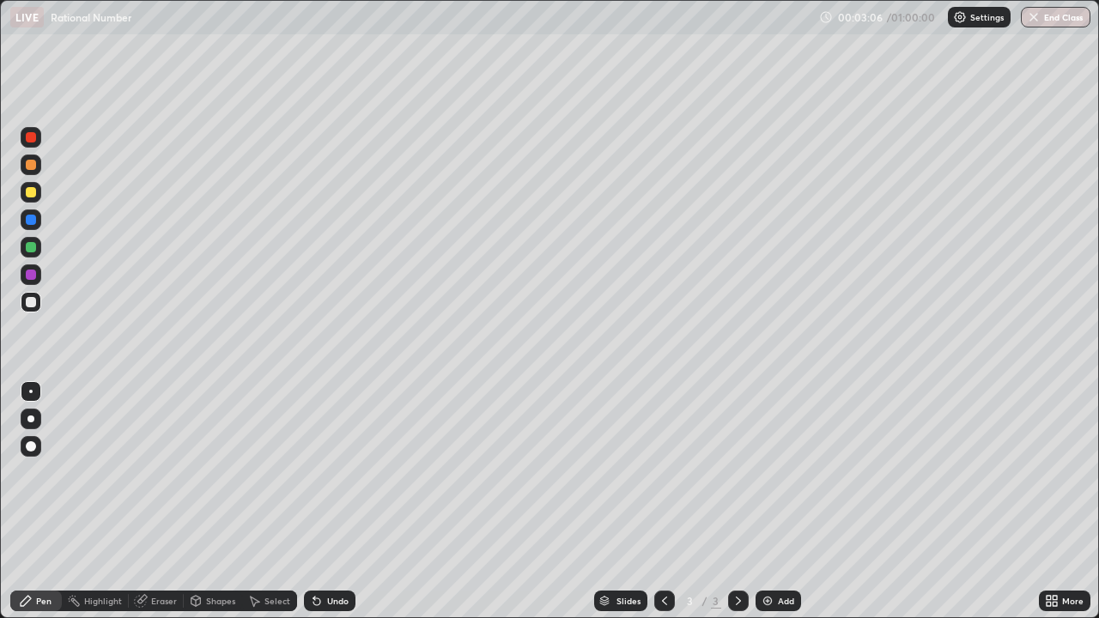
click at [779, 506] on div "Add" at bounding box center [786, 601] width 16 height 9
click at [778, 506] on div "Add" at bounding box center [786, 601] width 16 height 9
click at [29, 136] on div at bounding box center [31, 137] width 10 height 10
click at [768, 506] on img at bounding box center [768, 601] width 14 height 14
click at [32, 441] on div at bounding box center [31, 446] width 10 height 10
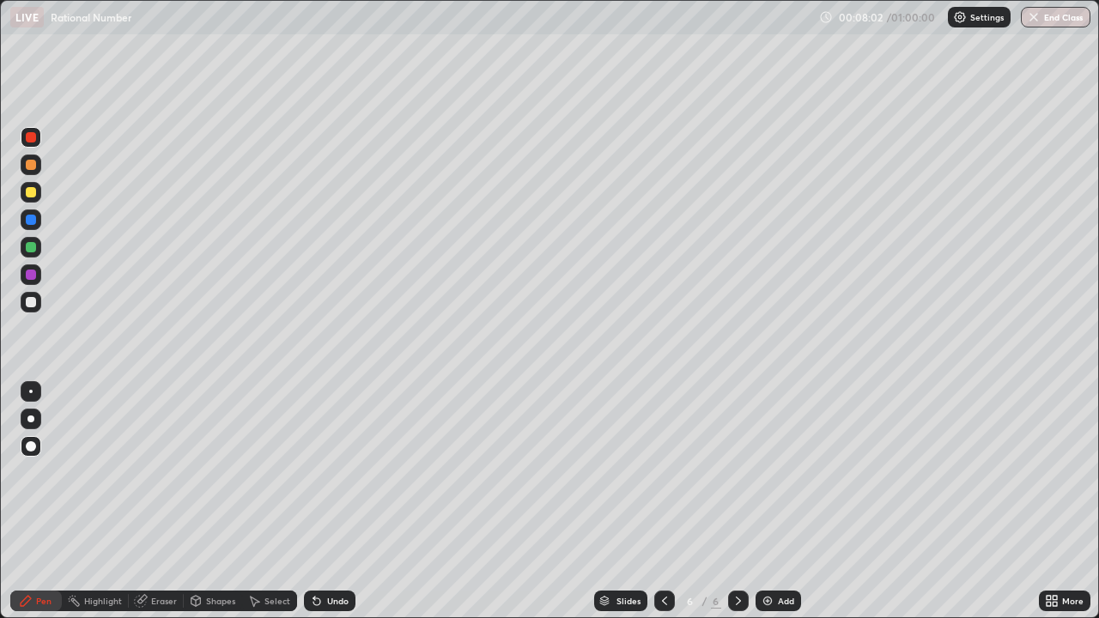
click at [28, 301] on div at bounding box center [31, 302] width 10 height 10
click at [781, 506] on div "Add" at bounding box center [786, 601] width 16 height 9
click at [773, 506] on div "Add" at bounding box center [777, 601] width 45 height 21
click at [663, 506] on icon at bounding box center [665, 601] width 14 height 14
click at [782, 506] on div "Add" at bounding box center [777, 601] width 45 height 21
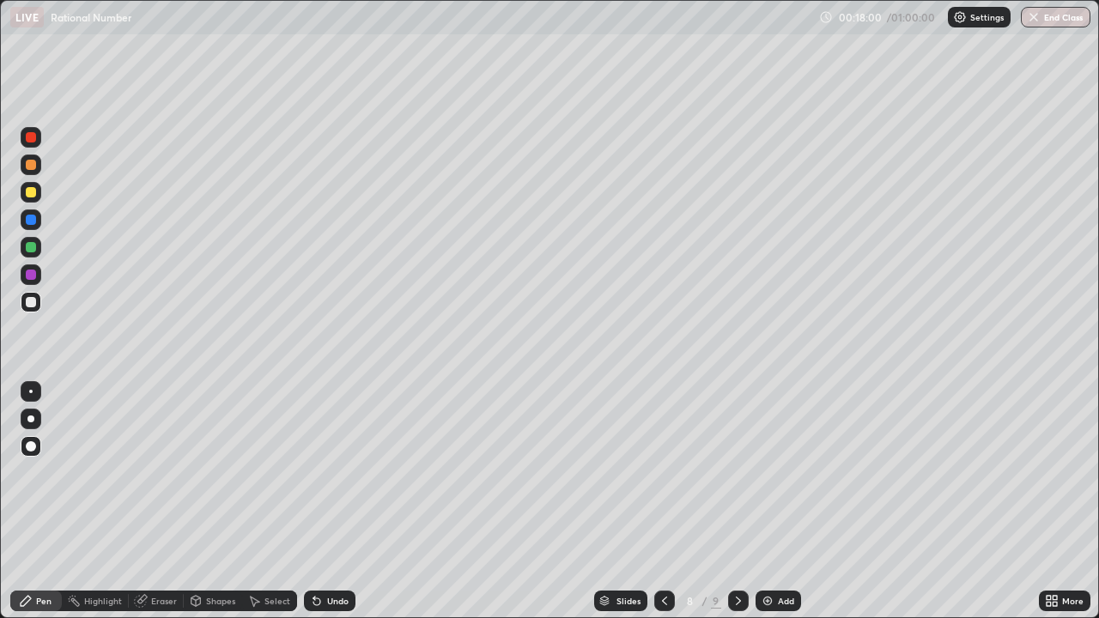
click at [778, 506] on div "Add" at bounding box center [786, 601] width 16 height 9
click at [762, 506] on img at bounding box center [768, 601] width 14 height 14
click at [34, 240] on div at bounding box center [31, 247] width 21 height 21
click at [661, 506] on icon at bounding box center [665, 601] width 14 height 14
click at [736, 506] on icon at bounding box center [738, 601] width 5 height 9
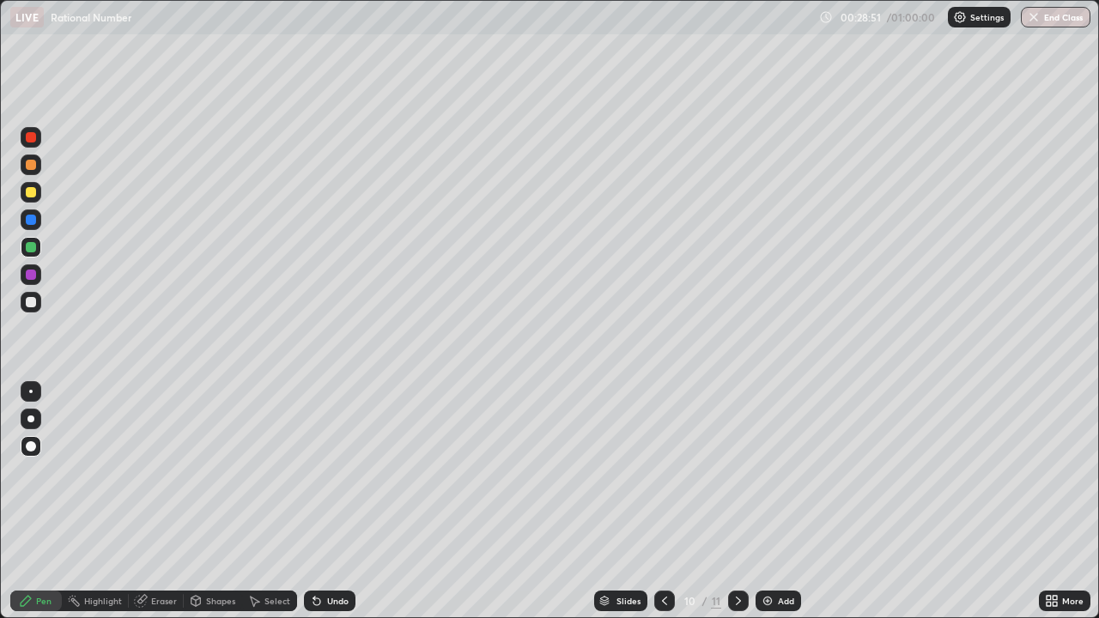
click at [773, 506] on div "Add" at bounding box center [777, 601] width 45 height 21
click at [779, 506] on div "Add" at bounding box center [786, 601] width 16 height 9
click at [654, 506] on div at bounding box center [664, 601] width 21 height 21
click at [738, 506] on icon at bounding box center [738, 601] width 14 height 14
click at [664, 506] on icon at bounding box center [665, 601] width 14 height 14
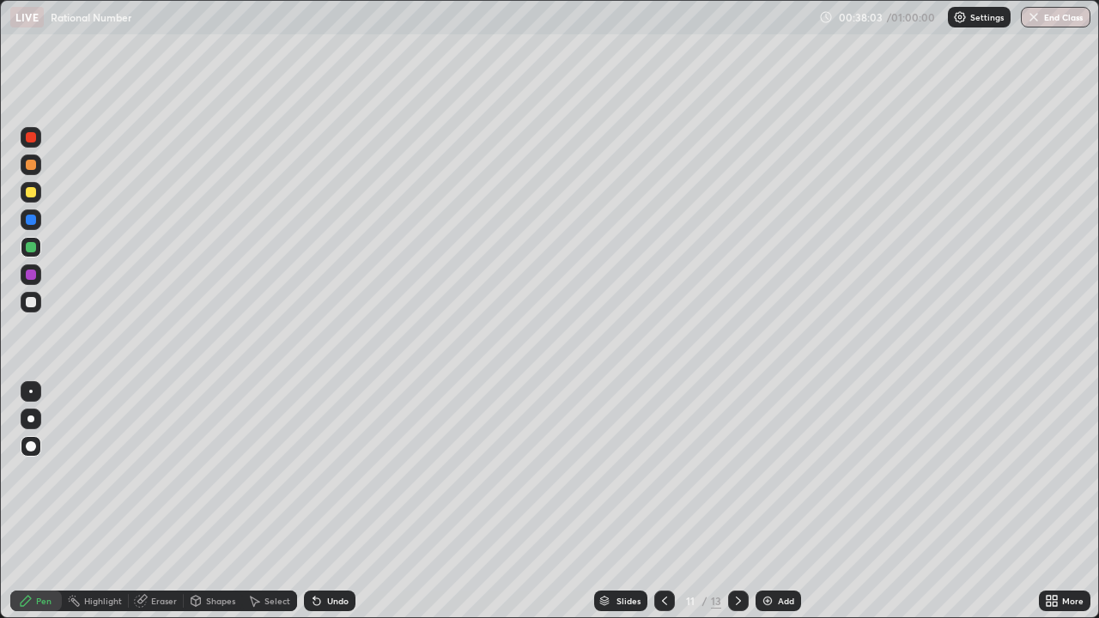
click at [663, 506] on icon at bounding box center [665, 601] width 14 height 14
click at [661, 506] on icon at bounding box center [665, 601] width 14 height 14
click at [778, 506] on div "Add" at bounding box center [786, 601] width 16 height 9
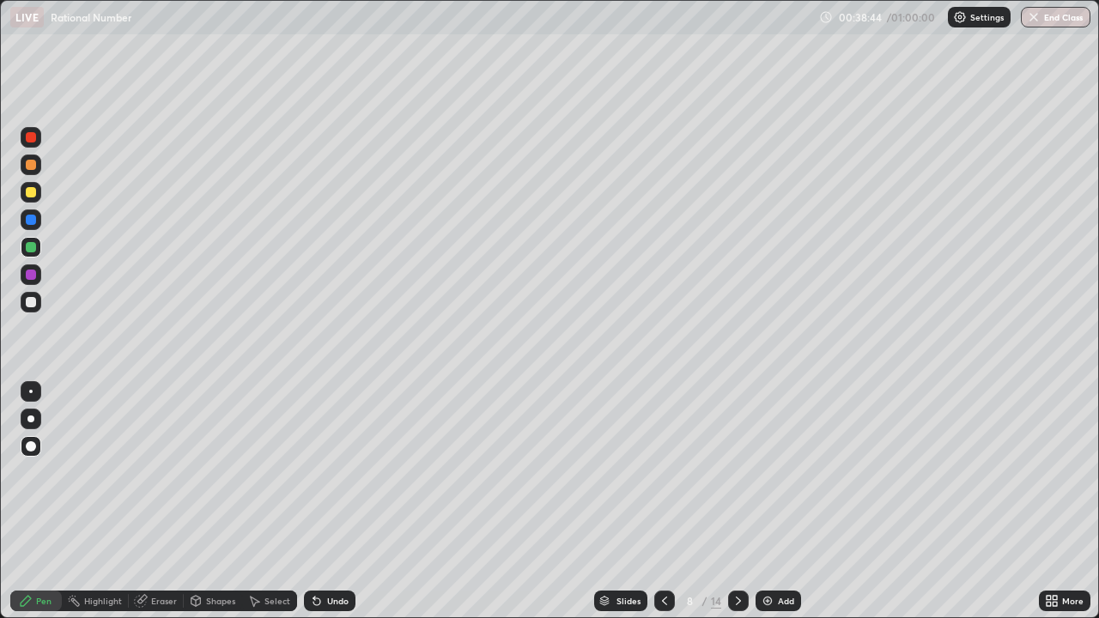
click at [30, 304] on div at bounding box center [31, 302] width 10 height 10
click at [661, 506] on icon at bounding box center [665, 601] width 14 height 14
click at [662, 506] on icon at bounding box center [665, 601] width 14 height 14
click at [736, 506] on icon at bounding box center [738, 601] width 5 height 9
click at [737, 506] on icon at bounding box center [738, 601] width 14 height 14
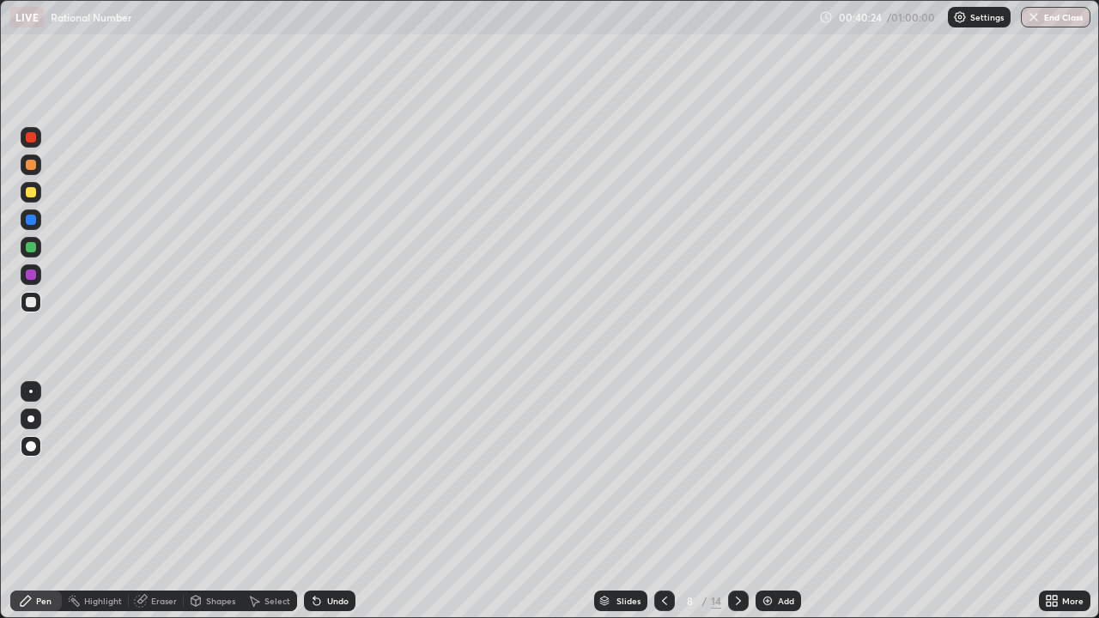
click at [737, 506] on icon at bounding box center [738, 601] width 14 height 14
click at [737, 506] on div at bounding box center [738, 601] width 21 height 21
click at [739, 506] on icon at bounding box center [738, 601] width 14 height 14
click at [743, 506] on div at bounding box center [738, 601] width 21 height 21
click at [664, 506] on icon at bounding box center [665, 601] width 14 height 14
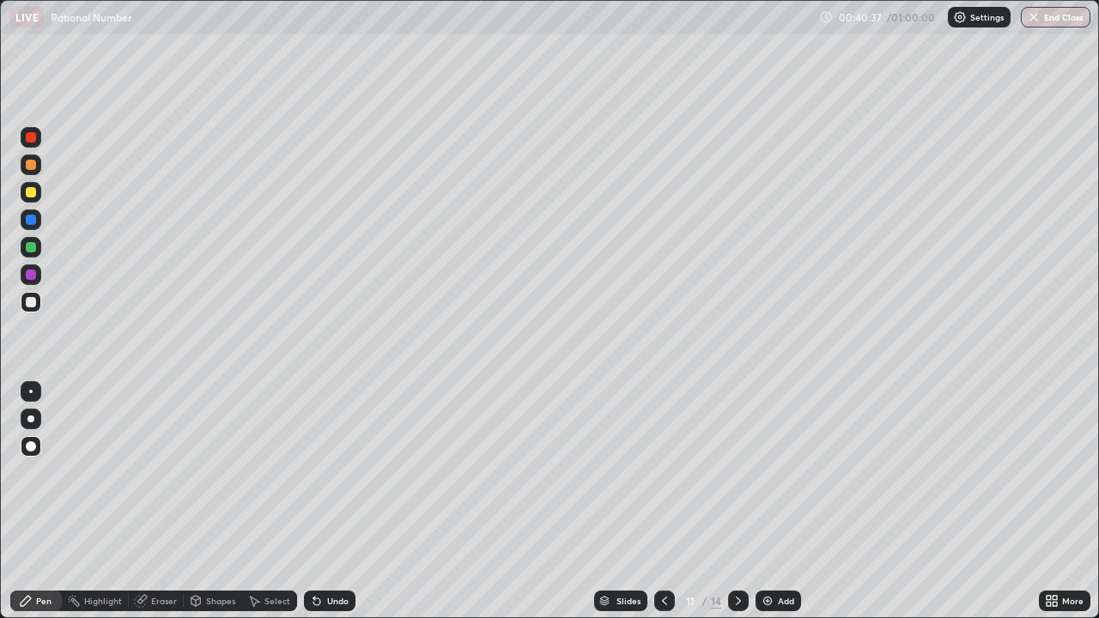
click at [731, 506] on icon at bounding box center [738, 601] width 14 height 14
click at [738, 506] on div at bounding box center [738, 601] width 21 height 34
click at [743, 506] on div at bounding box center [738, 601] width 21 height 21
click at [658, 506] on icon at bounding box center [665, 601] width 14 height 14
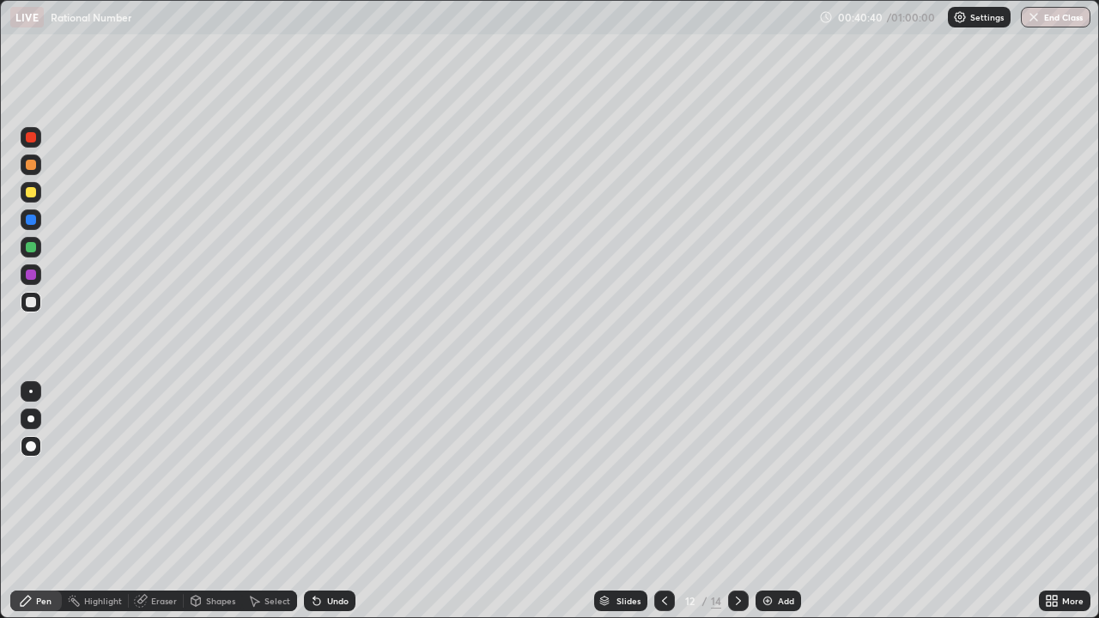
click at [663, 506] on icon at bounding box center [665, 601] width 14 height 14
click at [664, 506] on icon at bounding box center [665, 601] width 14 height 14
click at [663, 506] on icon at bounding box center [665, 601] width 14 height 14
click at [660, 506] on icon at bounding box center [665, 601] width 14 height 14
click at [785, 506] on div "Add" at bounding box center [786, 601] width 16 height 9
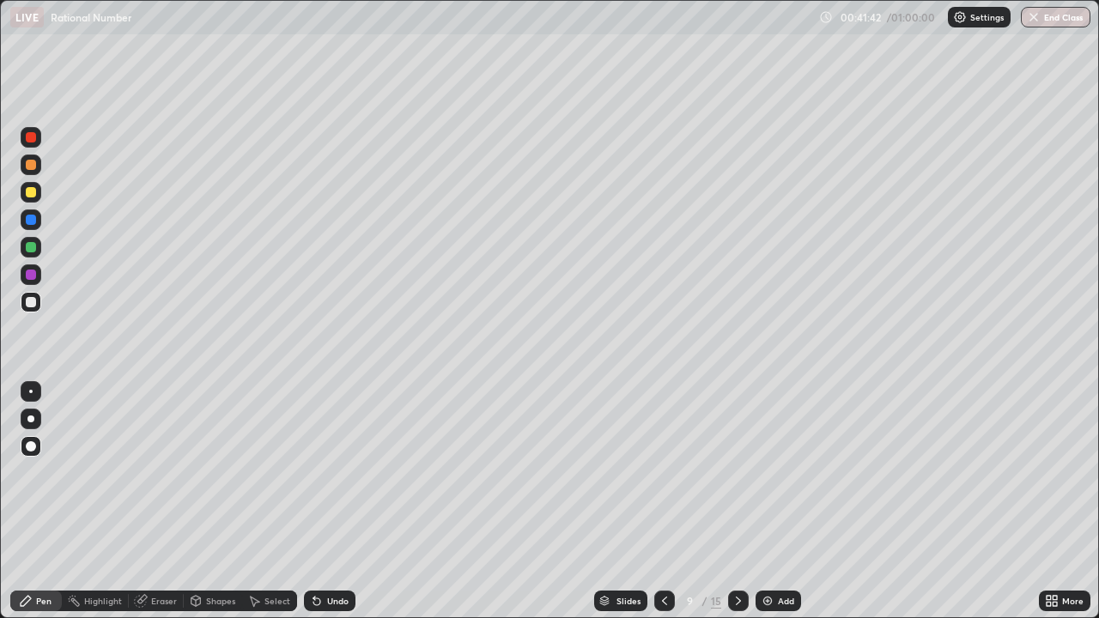
click at [668, 506] on div at bounding box center [664, 601] width 21 height 21
click at [702, 506] on div "/" at bounding box center [704, 601] width 5 height 10
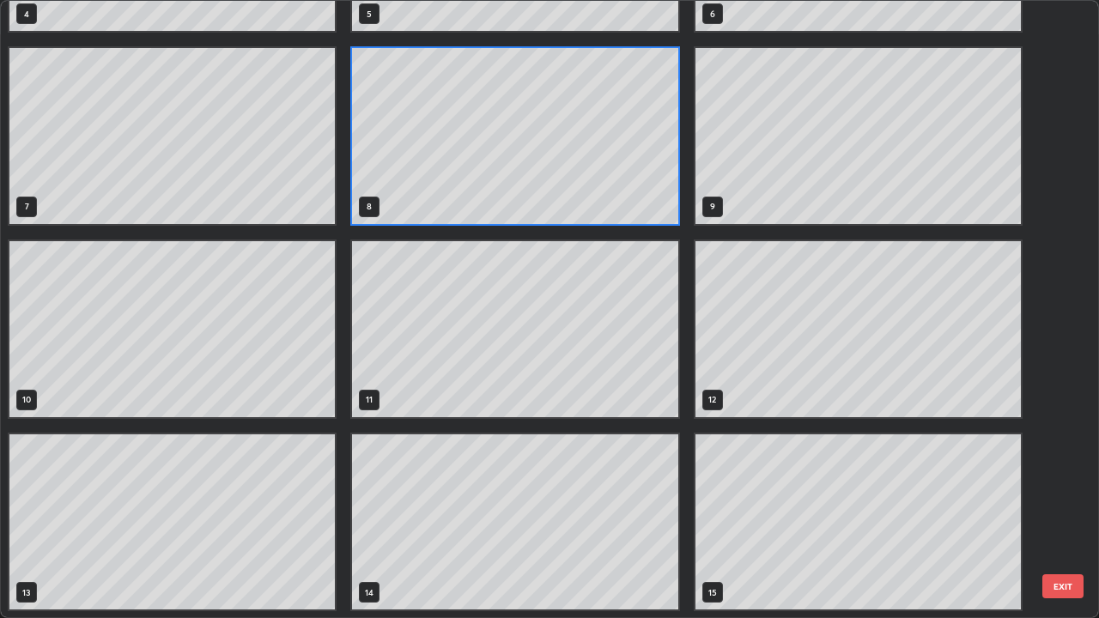
scroll to position [348, 0]
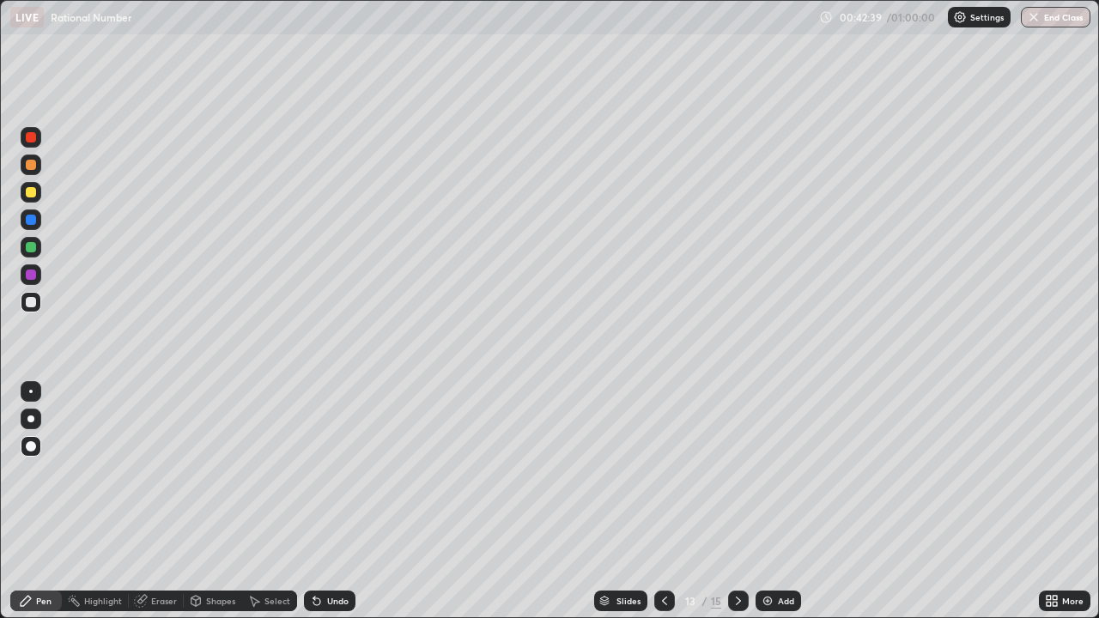
click at [664, 506] on icon at bounding box center [665, 601] width 14 height 14
click at [662, 506] on icon at bounding box center [665, 601] width 14 height 14
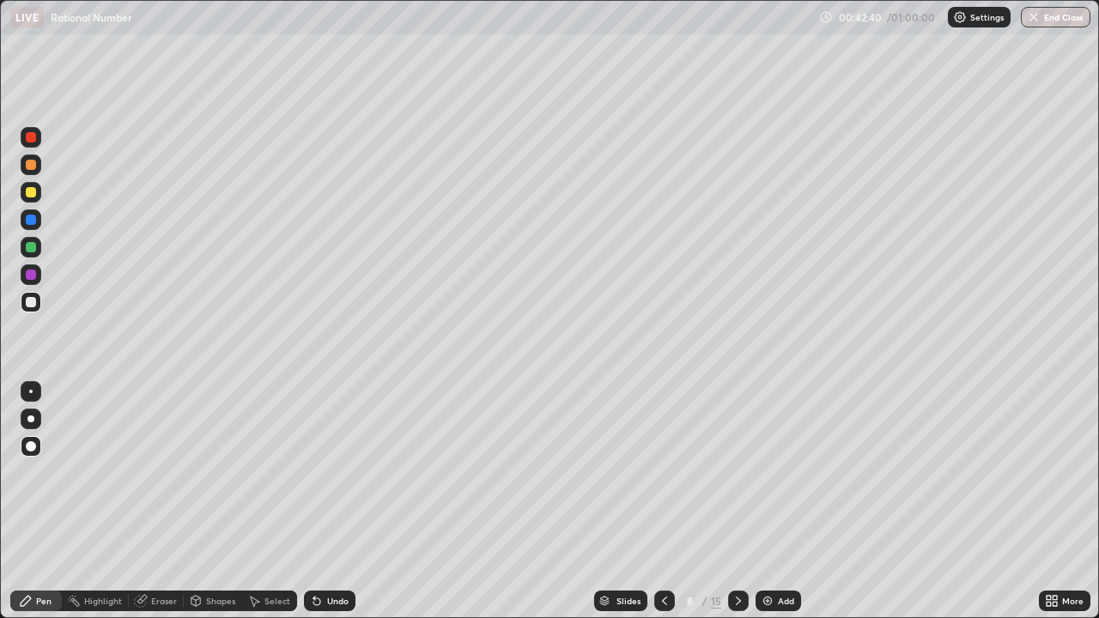
click at [663, 506] on icon at bounding box center [665, 601] width 14 height 14
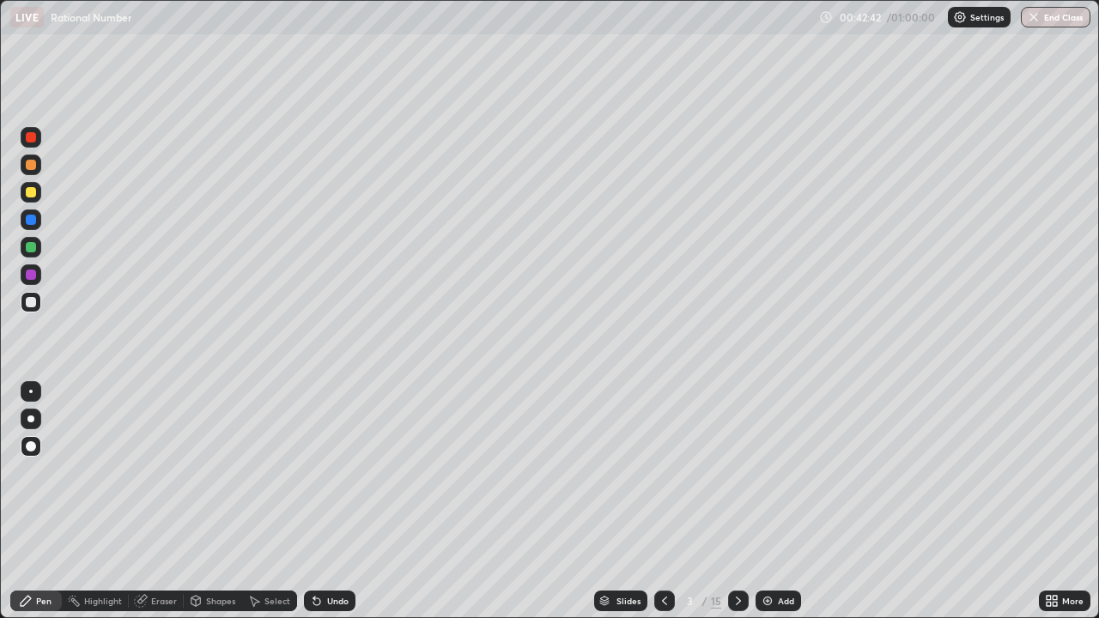
click at [658, 506] on icon at bounding box center [665, 601] width 14 height 14
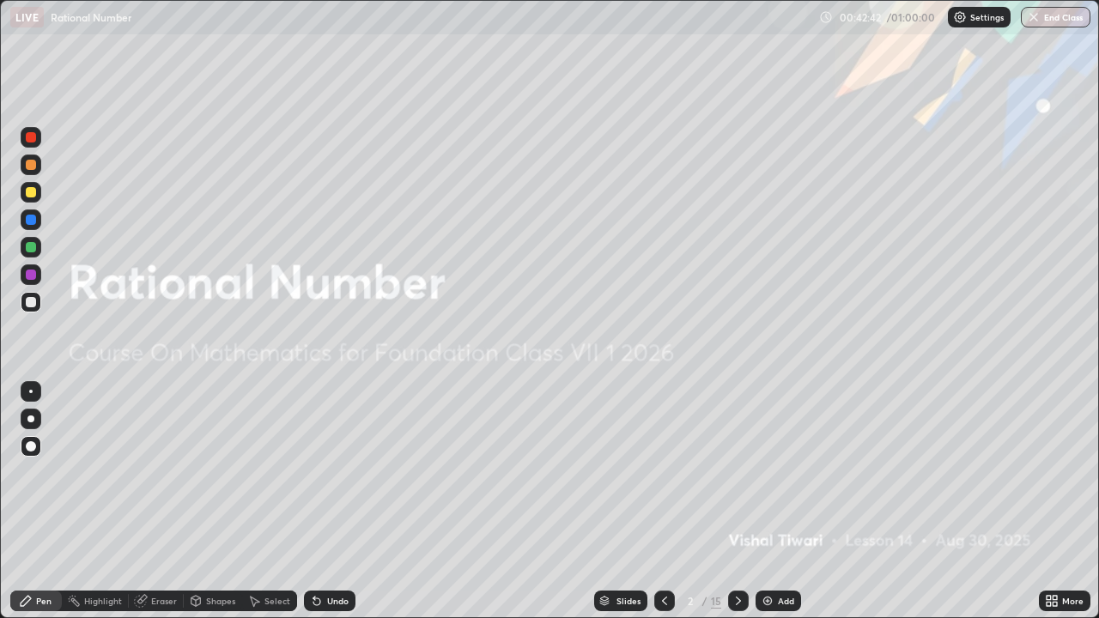
click at [658, 506] on icon at bounding box center [665, 601] width 14 height 14
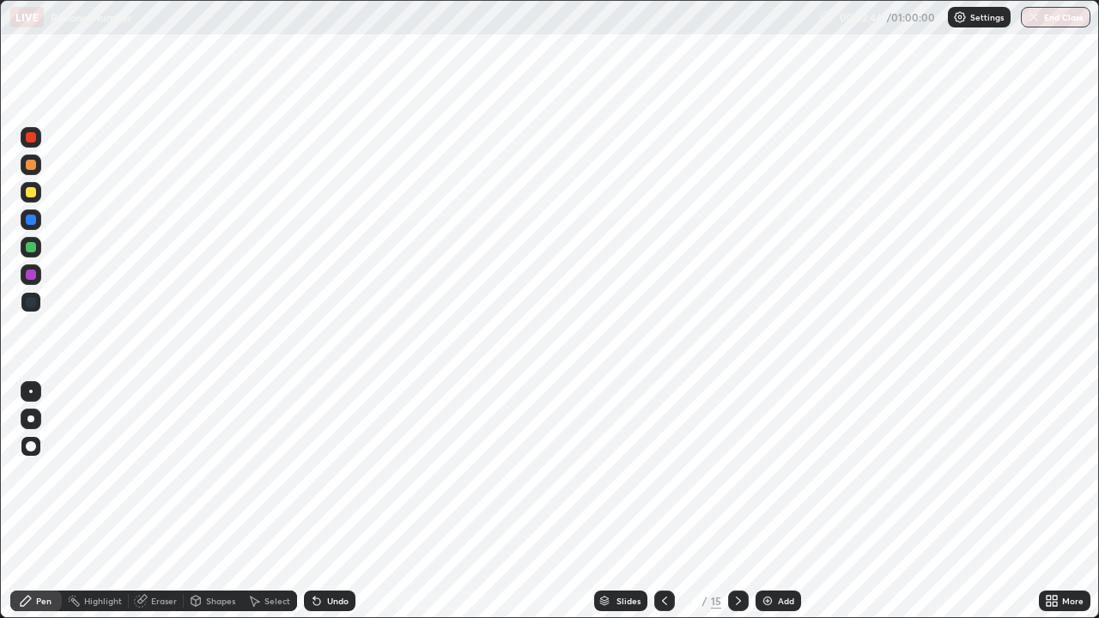
click at [729, 506] on div at bounding box center [738, 601] width 21 height 34
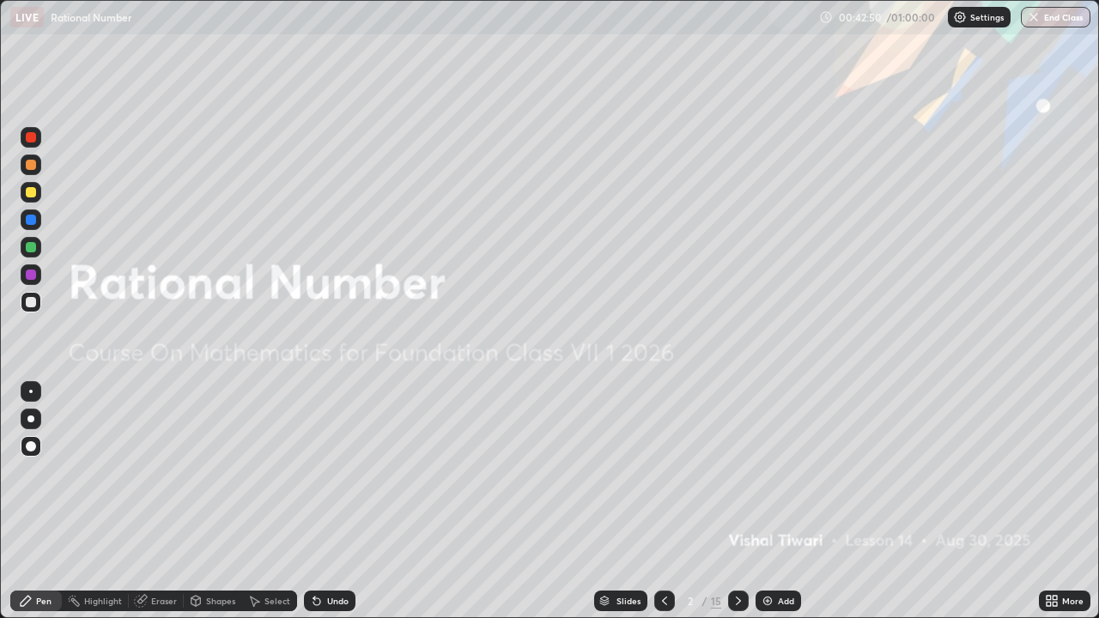
click at [737, 506] on icon at bounding box center [738, 601] width 14 height 14
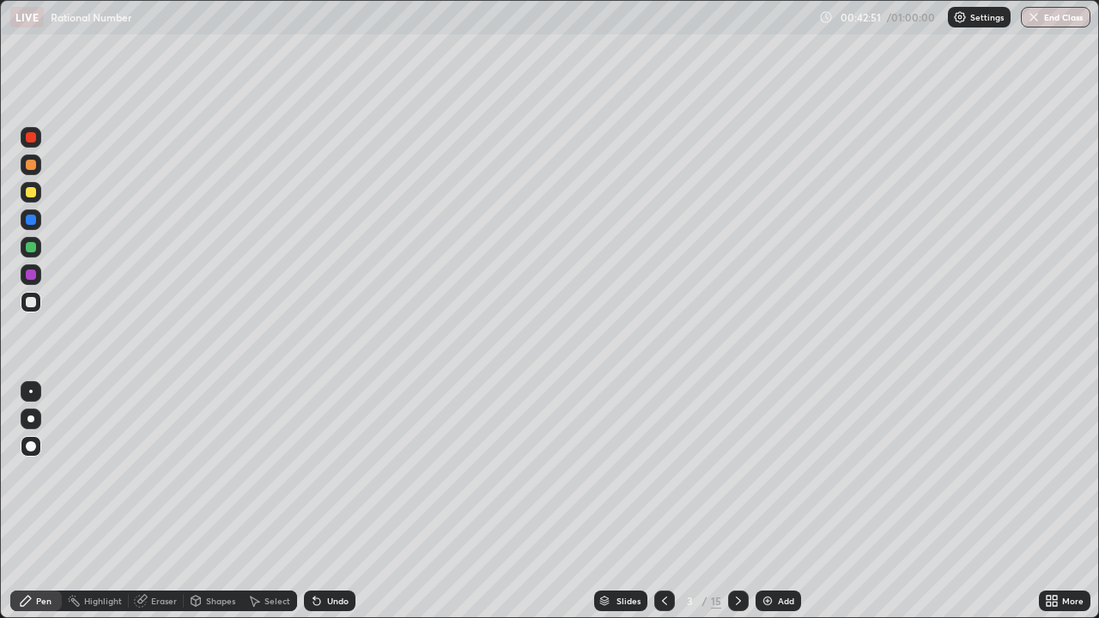
click at [736, 506] on icon at bounding box center [738, 601] width 14 height 14
click at [733, 506] on div at bounding box center [738, 601] width 21 height 34
click at [737, 506] on div at bounding box center [738, 601] width 21 height 34
click at [736, 506] on icon at bounding box center [738, 601] width 14 height 14
click at [737, 506] on icon at bounding box center [738, 601] width 5 height 9
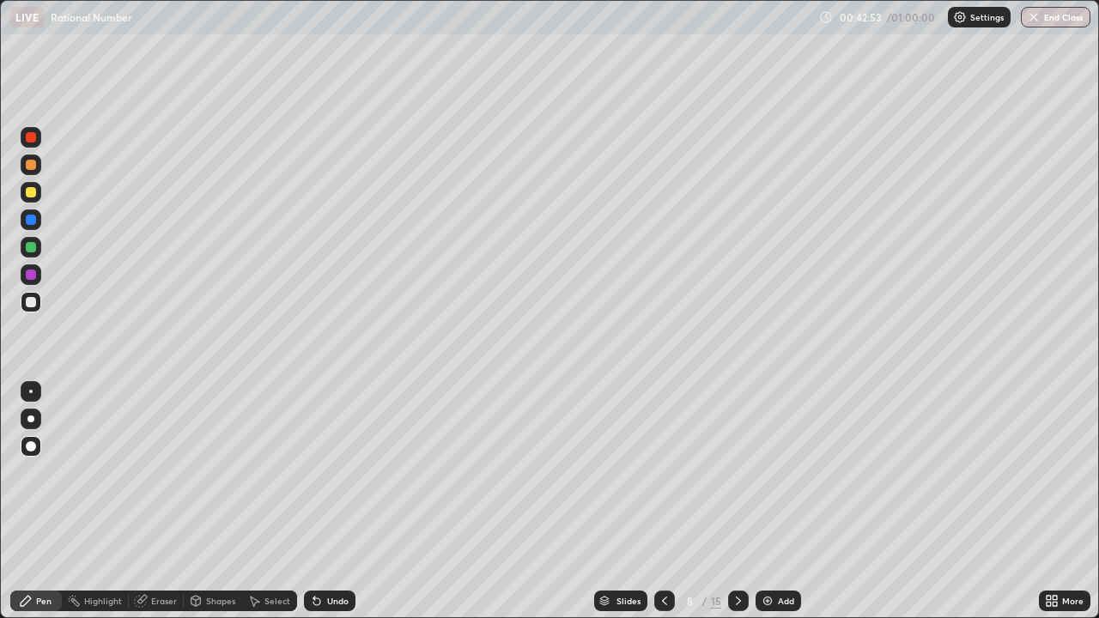
click at [664, 506] on div at bounding box center [664, 601] width 21 height 21
click at [772, 506] on img at bounding box center [768, 601] width 14 height 14
click at [789, 506] on div "Add" at bounding box center [786, 601] width 16 height 9
click at [702, 506] on div "/" at bounding box center [704, 601] width 5 height 10
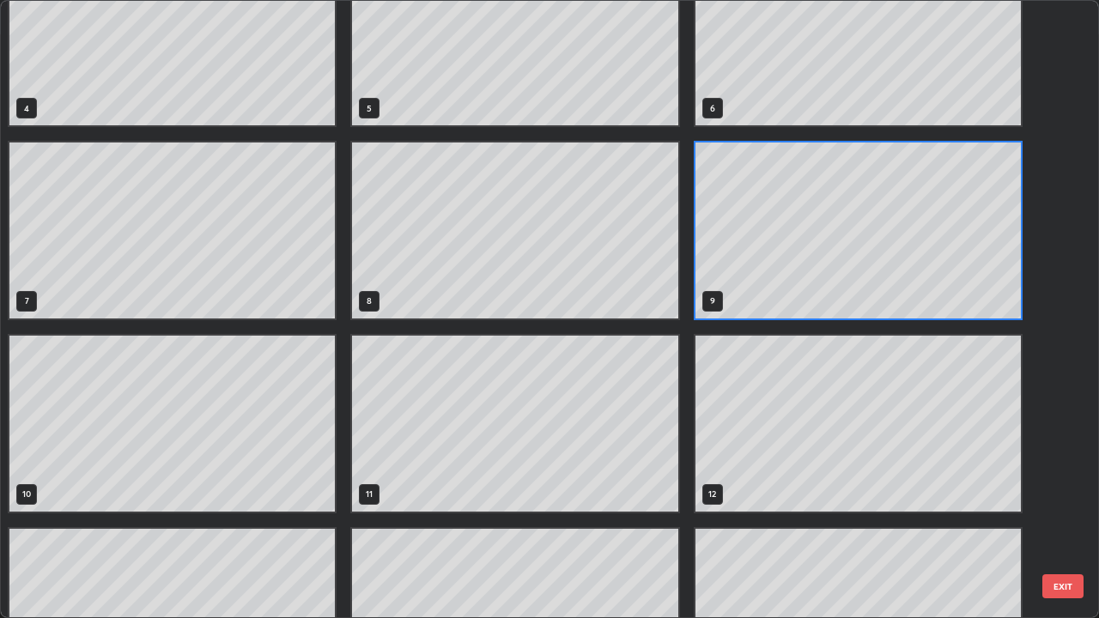
scroll to position [243, 0]
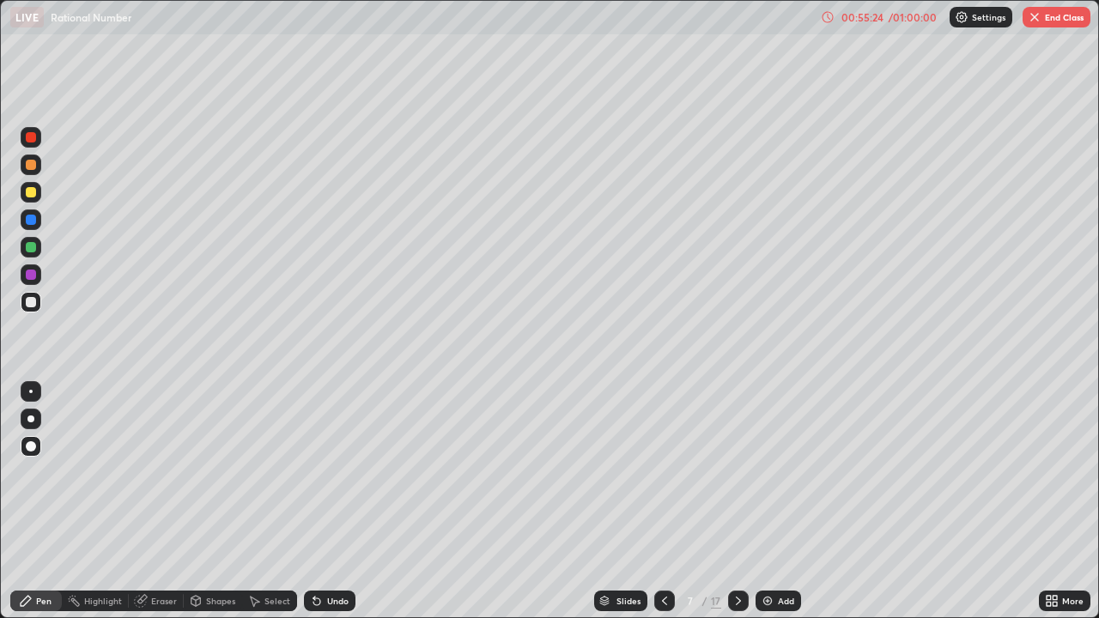
click at [739, 506] on div at bounding box center [738, 601] width 21 height 21
click at [734, 506] on icon at bounding box center [738, 601] width 14 height 14
click at [737, 506] on icon at bounding box center [738, 601] width 14 height 14
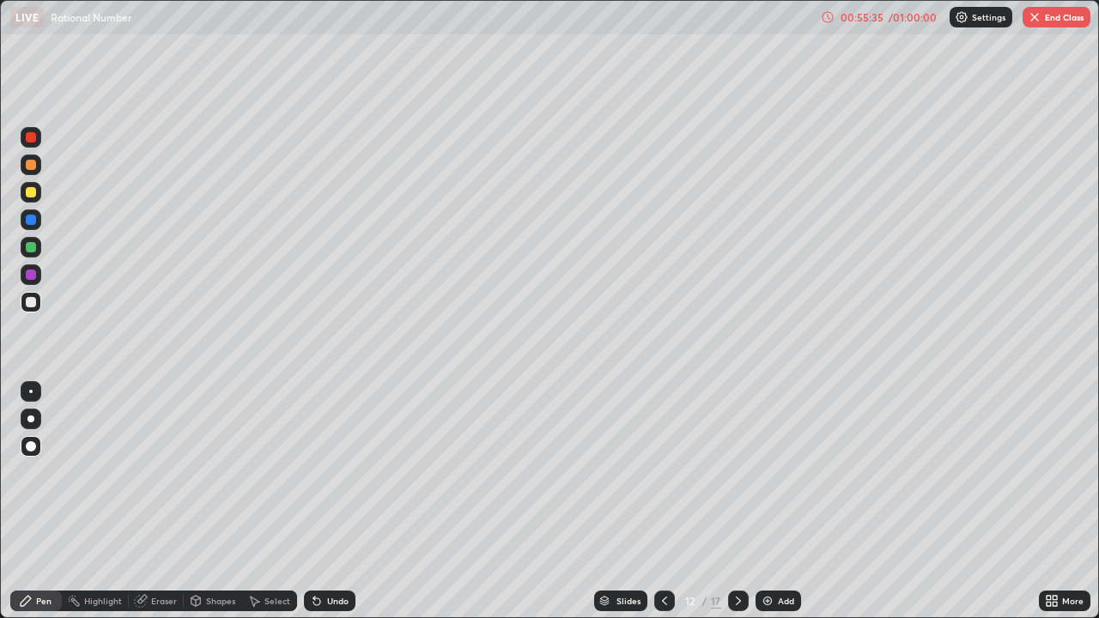
click at [736, 506] on icon at bounding box center [738, 601] width 14 height 14
click at [735, 506] on icon at bounding box center [738, 601] width 14 height 14
click at [738, 506] on icon at bounding box center [738, 601] width 14 height 14
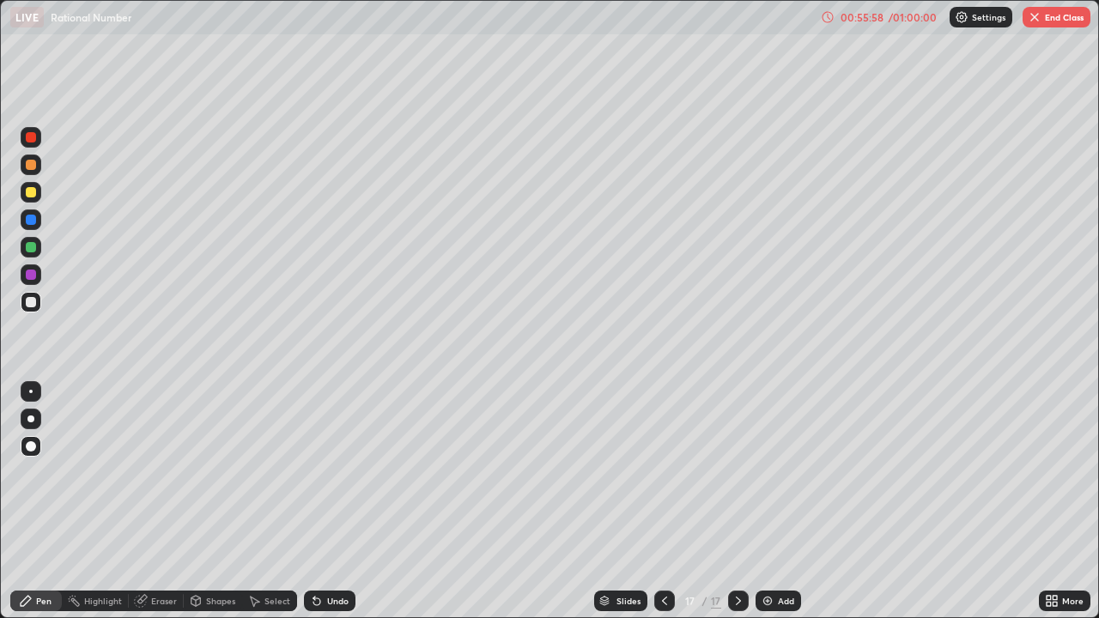
click at [663, 506] on icon at bounding box center [665, 601] width 14 height 14
click at [661, 506] on icon at bounding box center [665, 601] width 14 height 14
click at [664, 506] on icon at bounding box center [664, 601] width 5 height 9
click at [664, 506] on icon at bounding box center [665, 601] width 14 height 14
click at [664, 506] on icon at bounding box center [664, 601] width 5 height 9
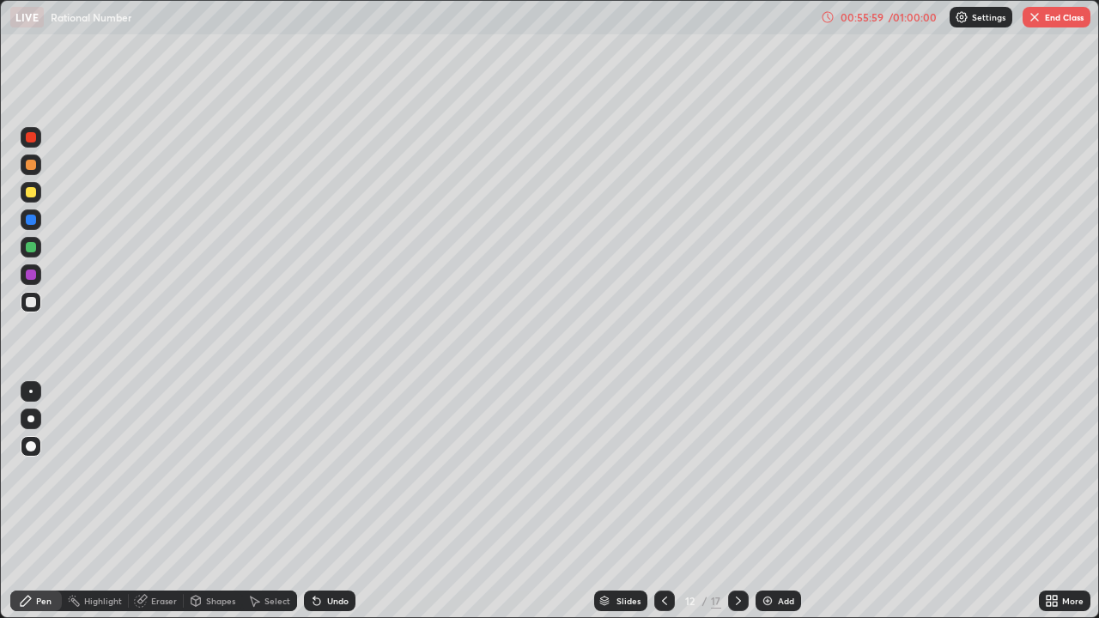
click at [663, 506] on icon at bounding box center [665, 601] width 14 height 14
click at [655, 506] on div at bounding box center [664, 601] width 21 height 21
click at [662, 506] on icon at bounding box center [665, 601] width 14 height 14
click at [664, 506] on icon at bounding box center [664, 601] width 5 height 9
click at [660, 506] on icon at bounding box center [665, 601] width 14 height 14
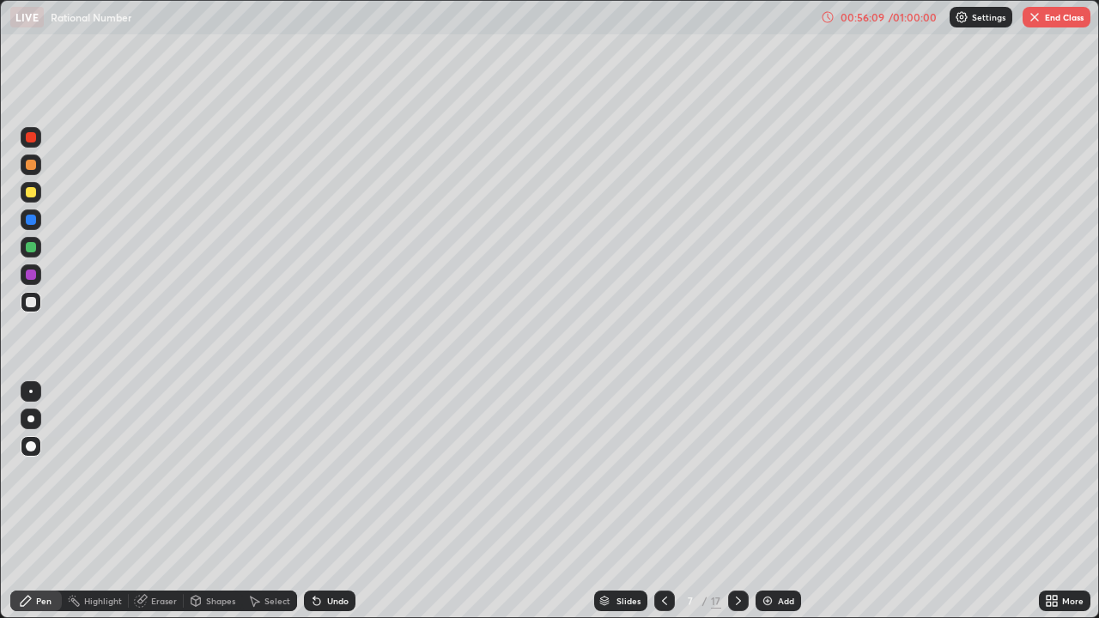
click at [663, 506] on icon at bounding box center [665, 601] width 14 height 14
click at [737, 506] on icon at bounding box center [738, 601] width 14 height 14
click at [733, 506] on div at bounding box center [738, 601] width 21 height 34
click at [732, 506] on icon at bounding box center [738, 601] width 14 height 14
click at [737, 506] on icon at bounding box center [738, 601] width 14 height 14
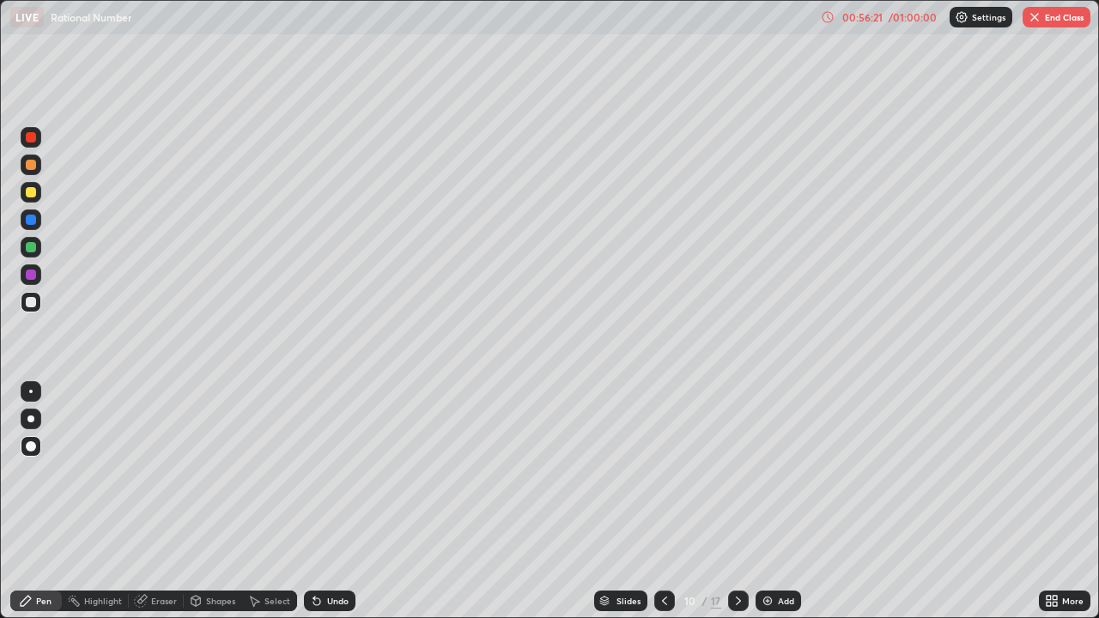
click at [738, 506] on icon at bounding box center [738, 601] width 14 height 14
click at [703, 506] on div "/" at bounding box center [704, 601] width 5 height 10
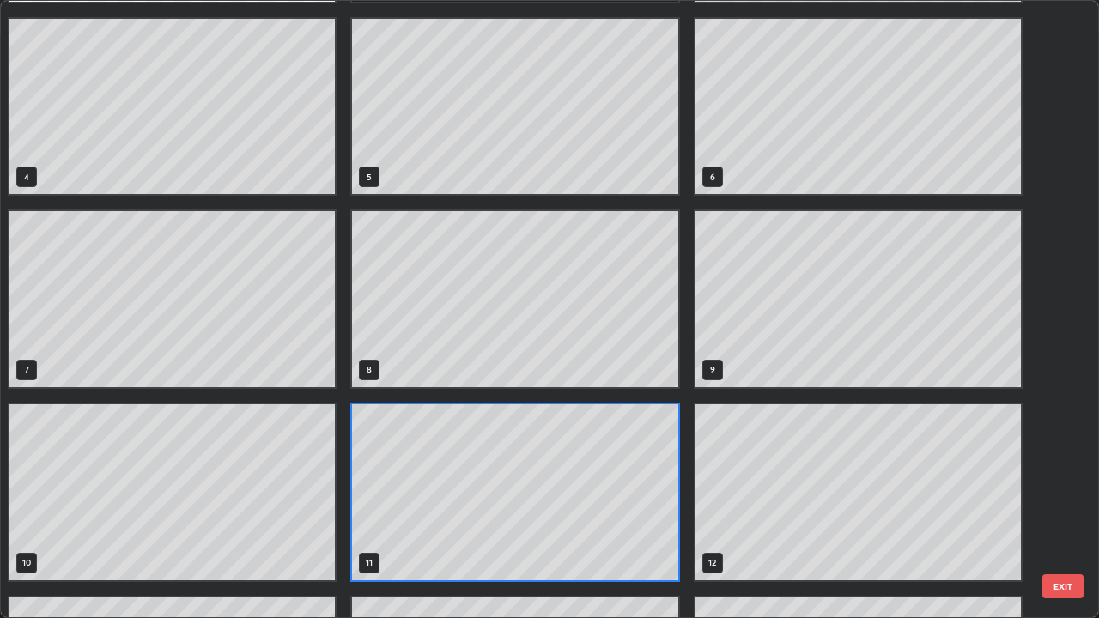
scroll to position [183, 0]
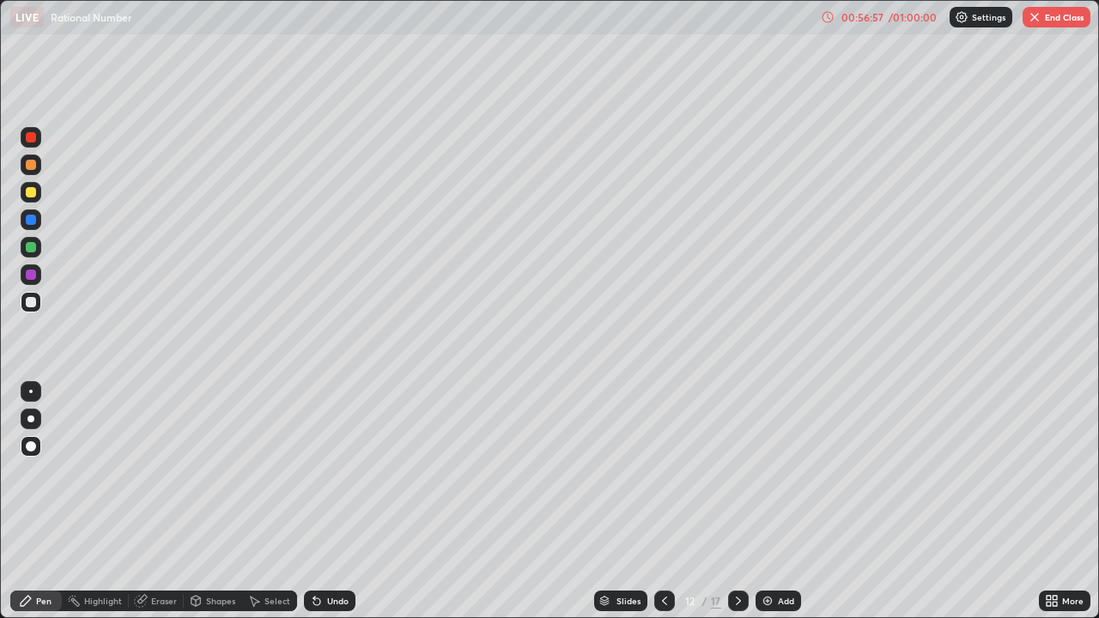
click at [1064, 17] on button "End Class" at bounding box center [1056, 17] width 68 height 21
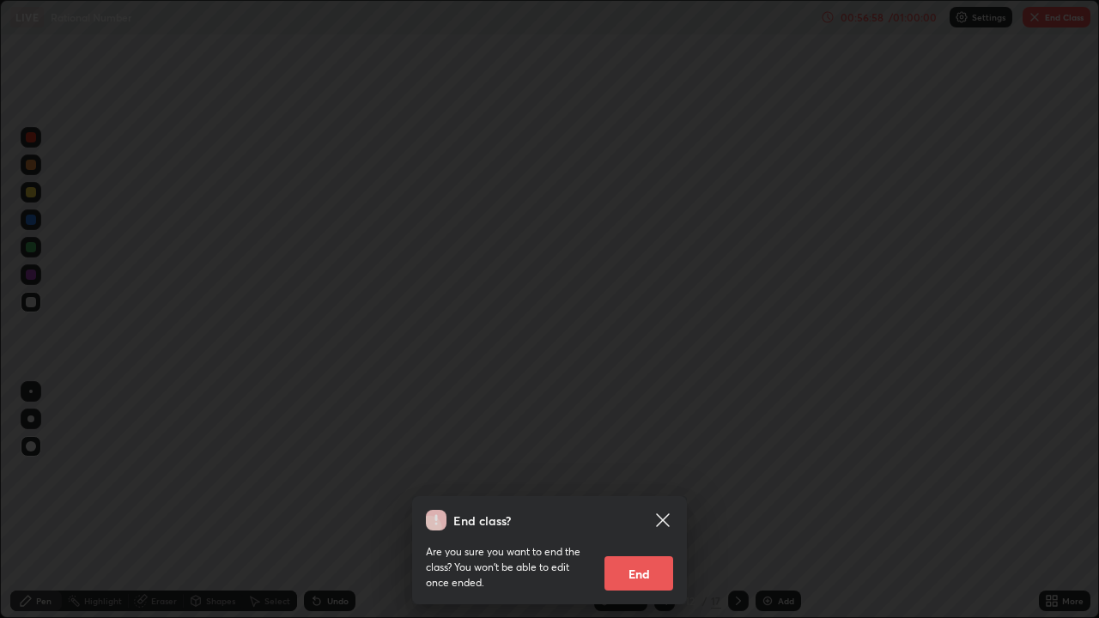
click at [635, 506] on button "End" at bounding box center [638, 573] width 69 height 34
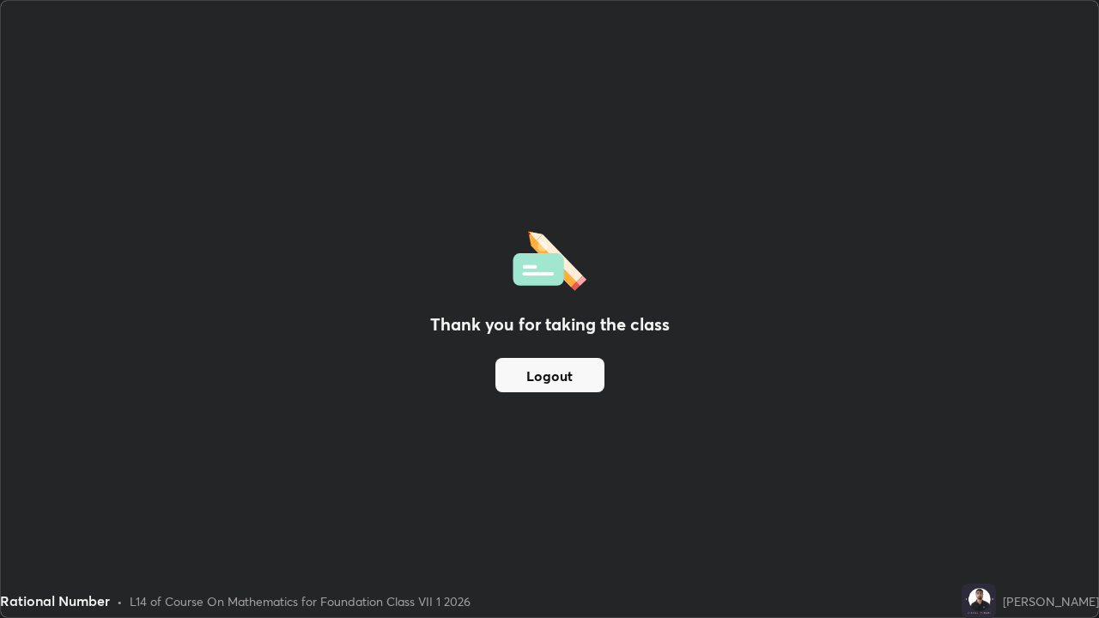
click at [561, 367] on button "Logout" at bounding box center [549, 375] width 109 height 34
click at [543, 370] on button "Logout" at bounding box center [549, 375] width 109 height 34
click at [541, 376] on button "Logout" at bounding box center [549, 375] width 109 height 34
click at [537, 379] on button "Logout" at bounding box center [549, 375] width 109 height 34
